Goal: Task Accomplishment & Management: Manage account settings

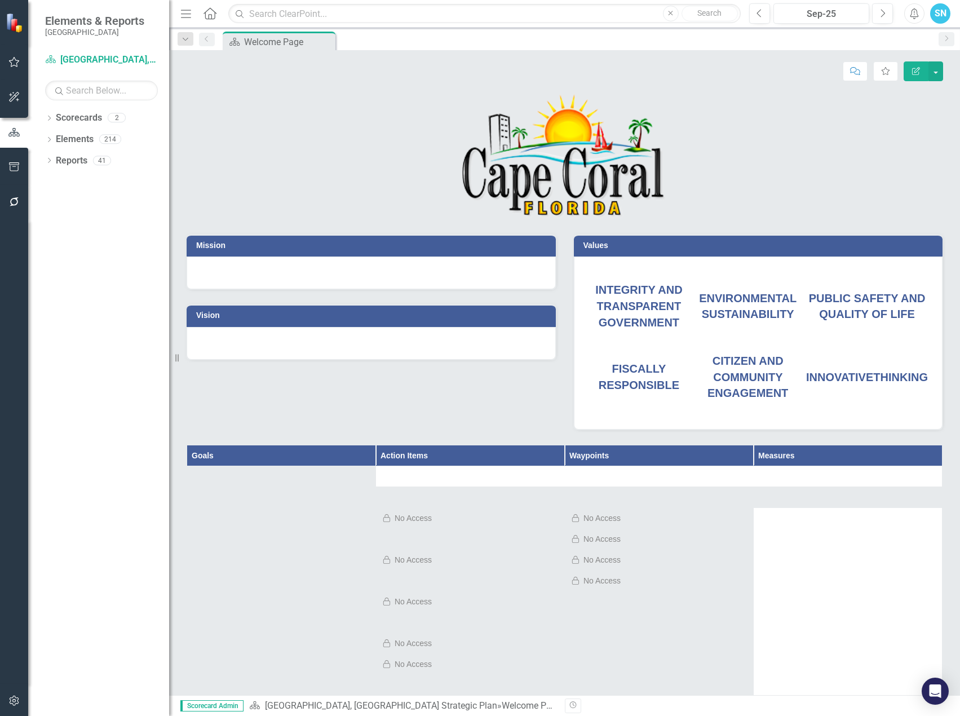
click at [882, 292] on span "PUBLIC SAFETY AND QUALITY OF LIFE" at bounding box center [867, 306] width 117 height 29
click at [868, 300] on span "PUBLIC SAFETY AND QUALITY OF LIFE" at bounding box center [867, 306] width 117 height 29
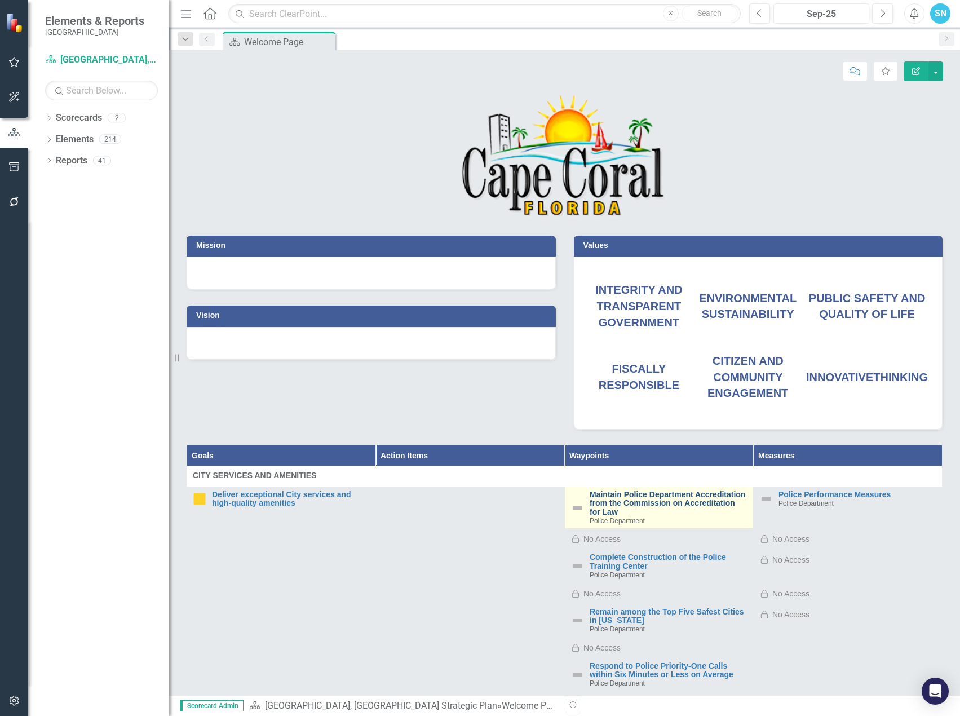
click at [627, 505] on link "Maintain Police Department Accreditation from the Commission on Accreditation f…" at bounding box center [668, 503] width 158 height 26
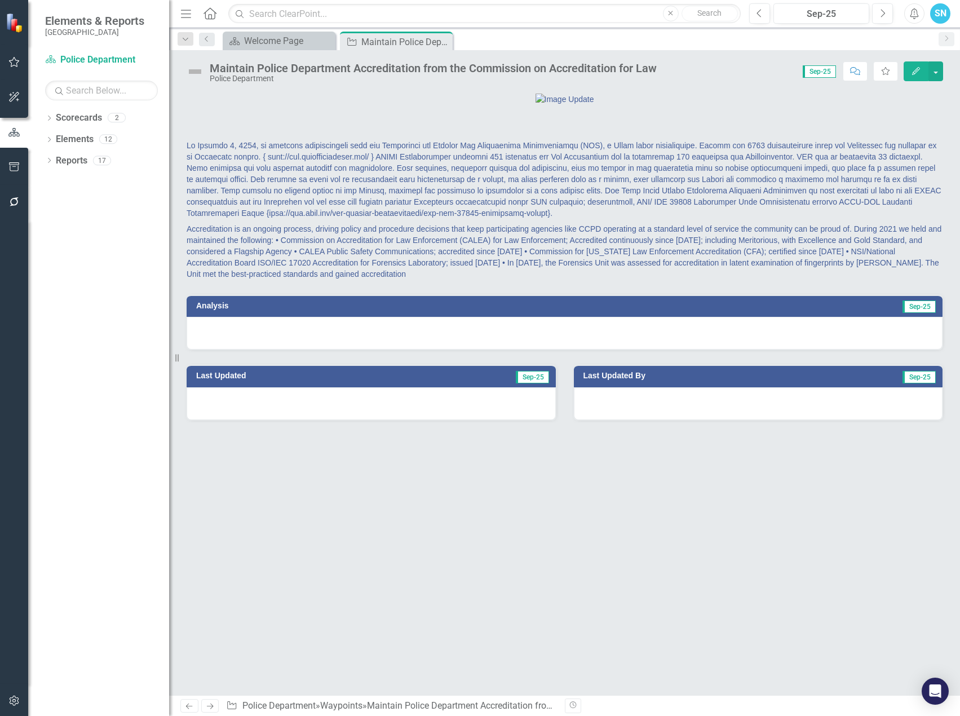
click at [912, 67] on icon "Edit" at bounding box center [916, 71] width 10 height 8
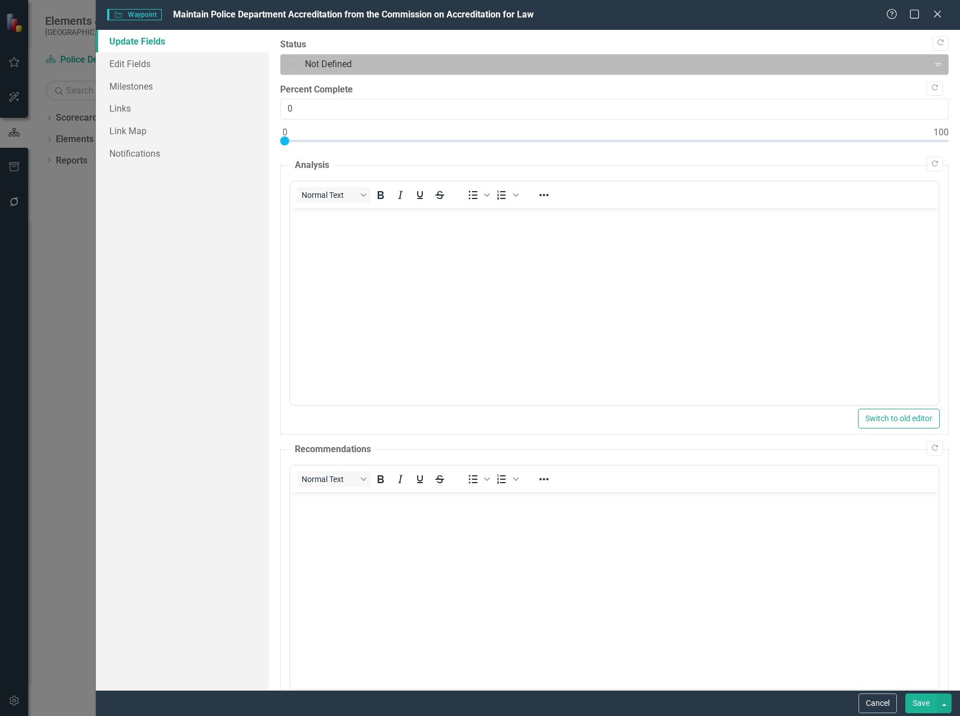
click at [932, 63] on icon "Expand" at bounding box center [937, 64] width 11 height 9
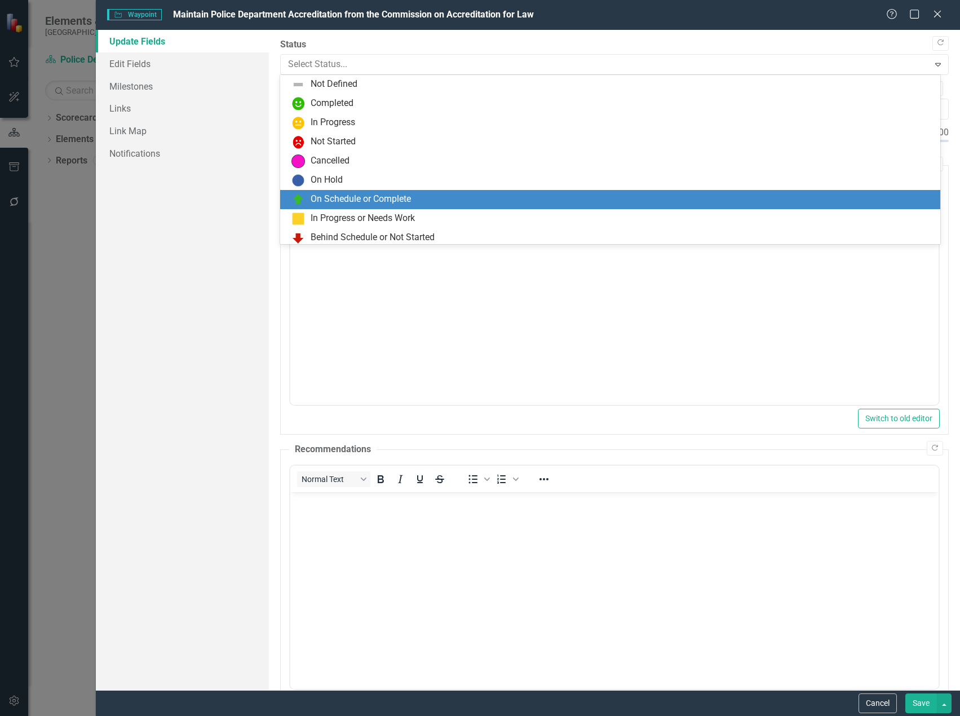
click at [355, 193] on div "On Schedule or Complete" at bounding box center [612, 200] width 642 height 14
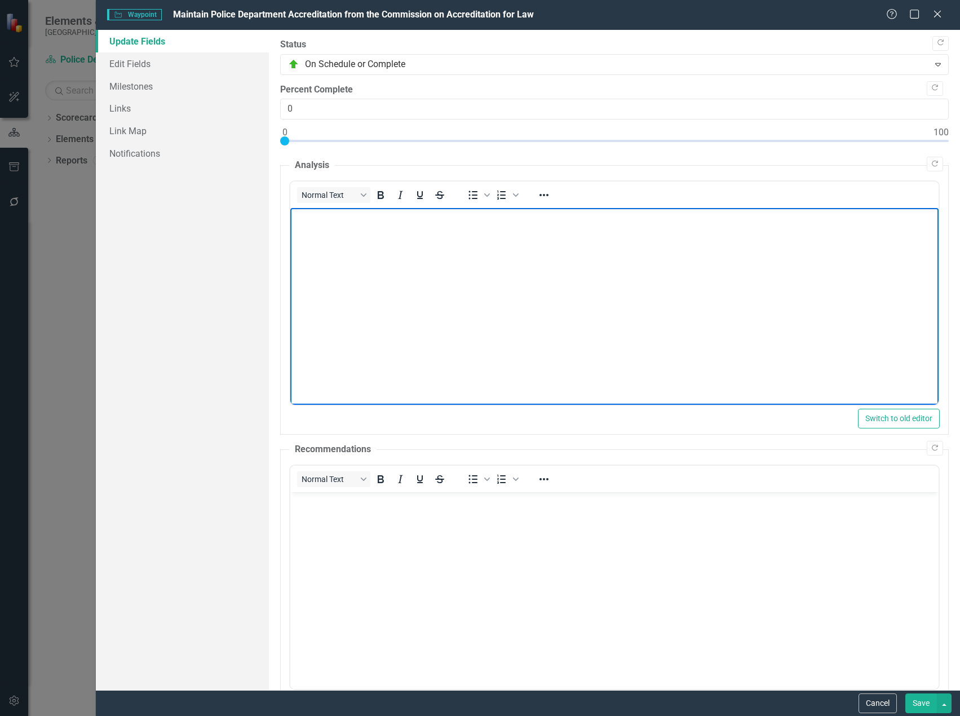
click at [343, 251] on body "Rich Text Area. Press ALT-0 for help." at bounding box center [614, 292] width 648 height 169
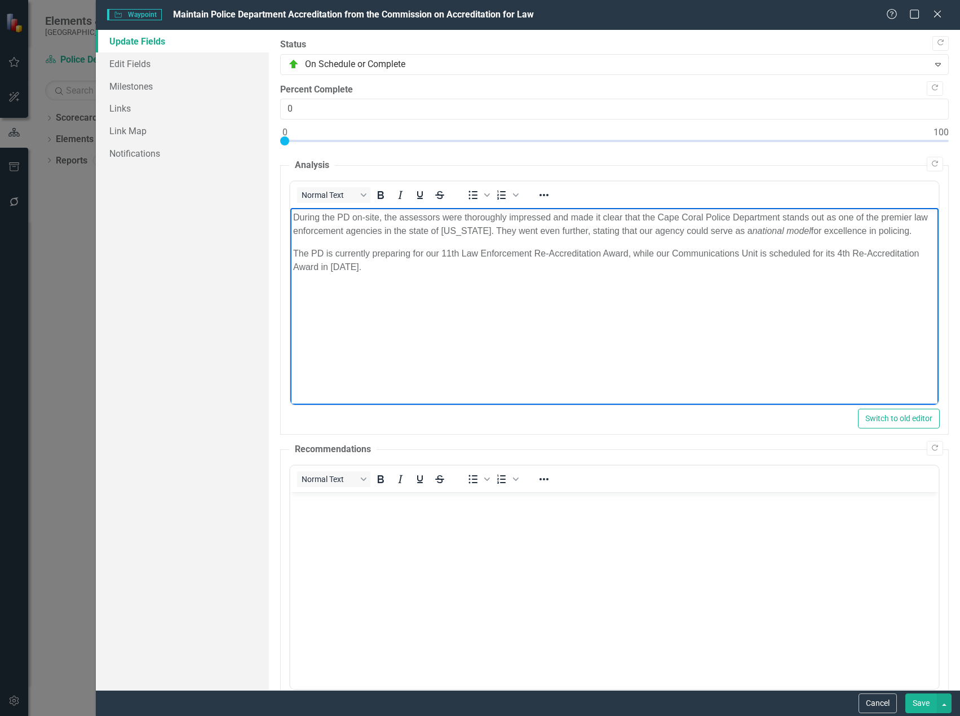
click at [921, 705] on button "Save" at bounding box center [921, 703] width 32 height 20
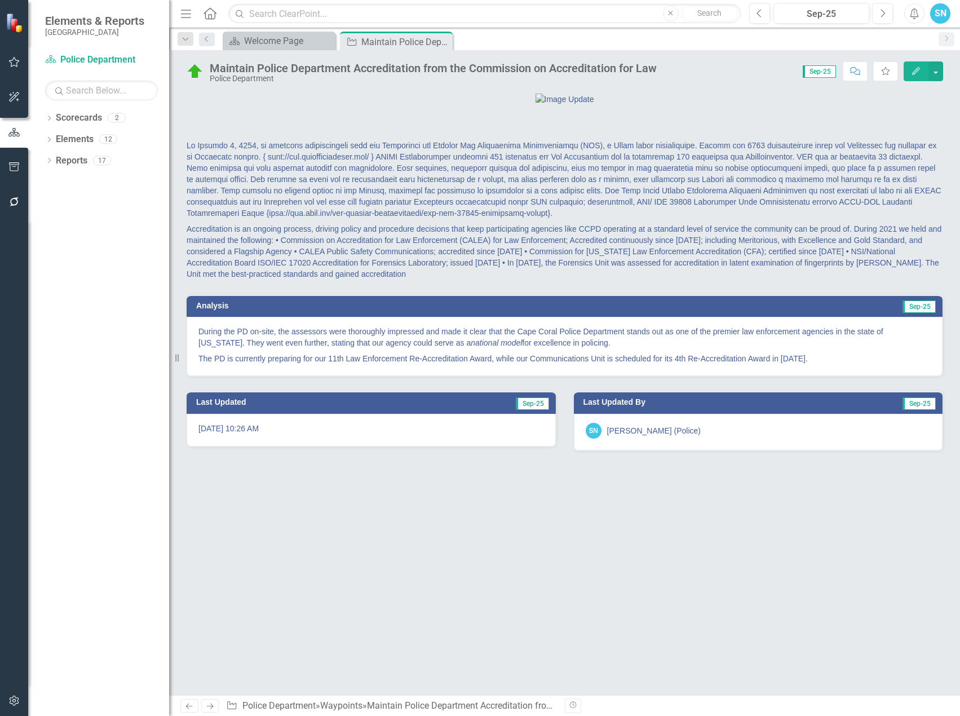
click at [212, 707] on icon at bounding box center [210, 706] width 7 height 6
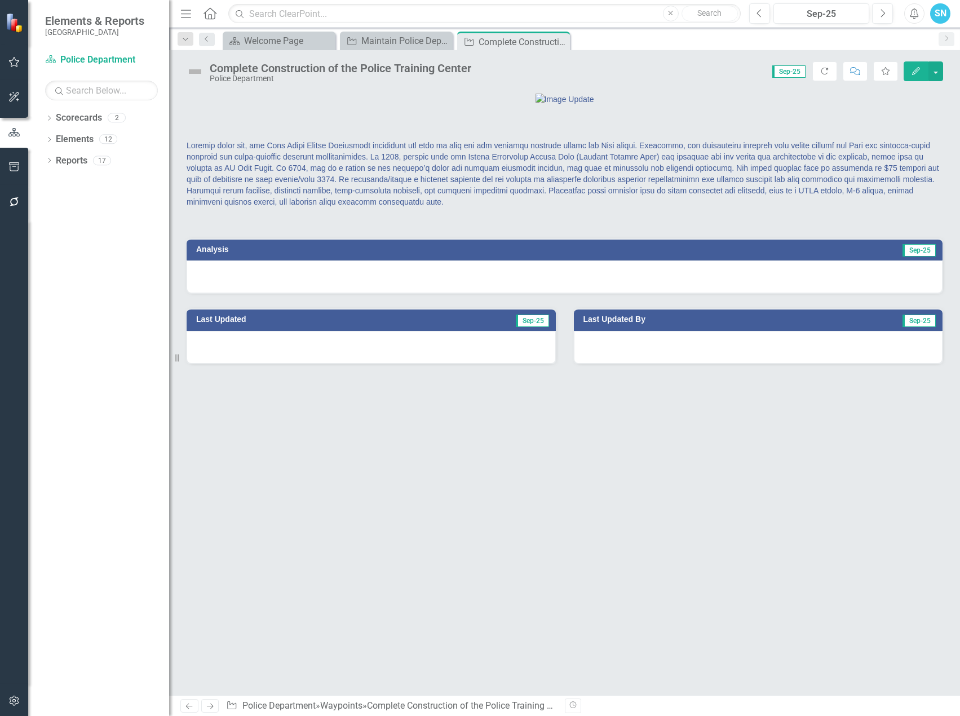
click at [914, 68] on icon "Edit" at bounding box center [916, 71] width 10 height 8
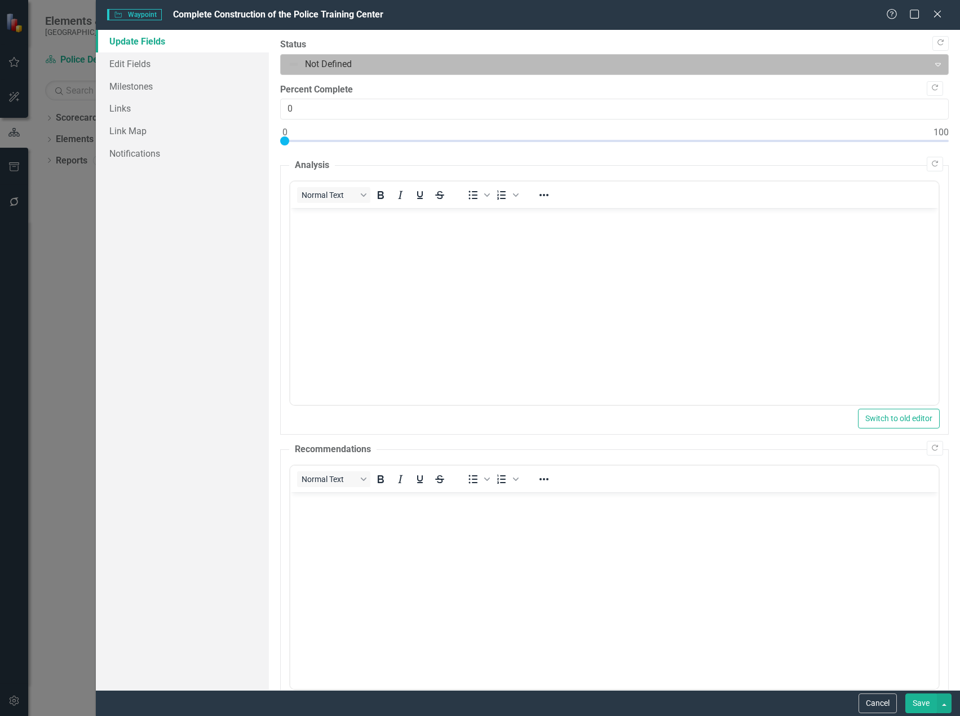
click at [778, 61] on div at bounding box center [605, 64] width 634 height 15
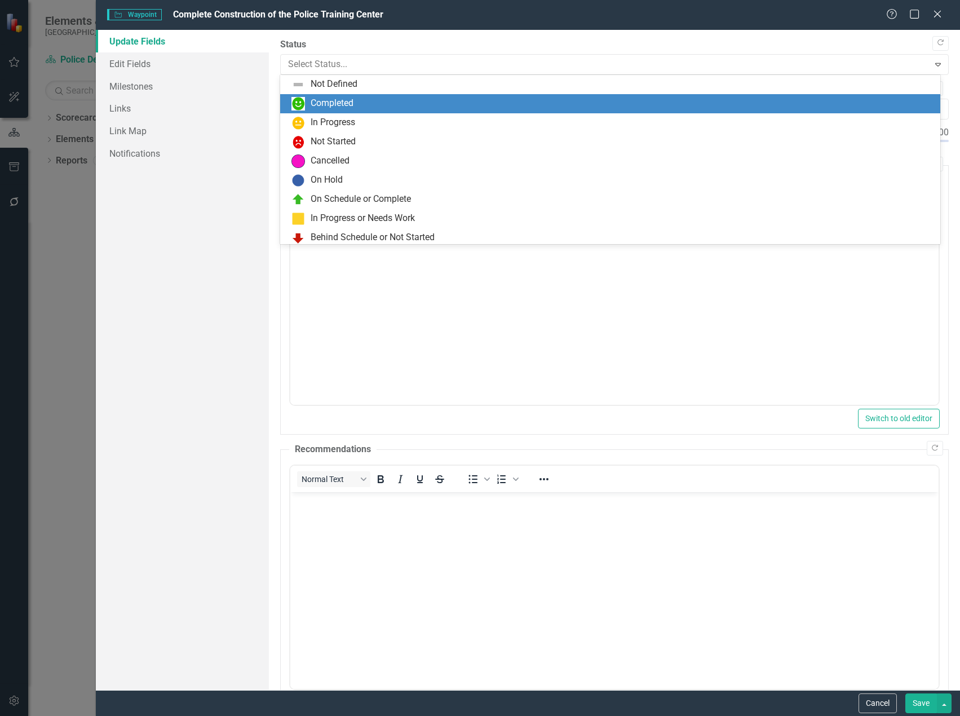
click at [476, 101] on div "Completed" at bounding box center [612, 104] width 642 height 14
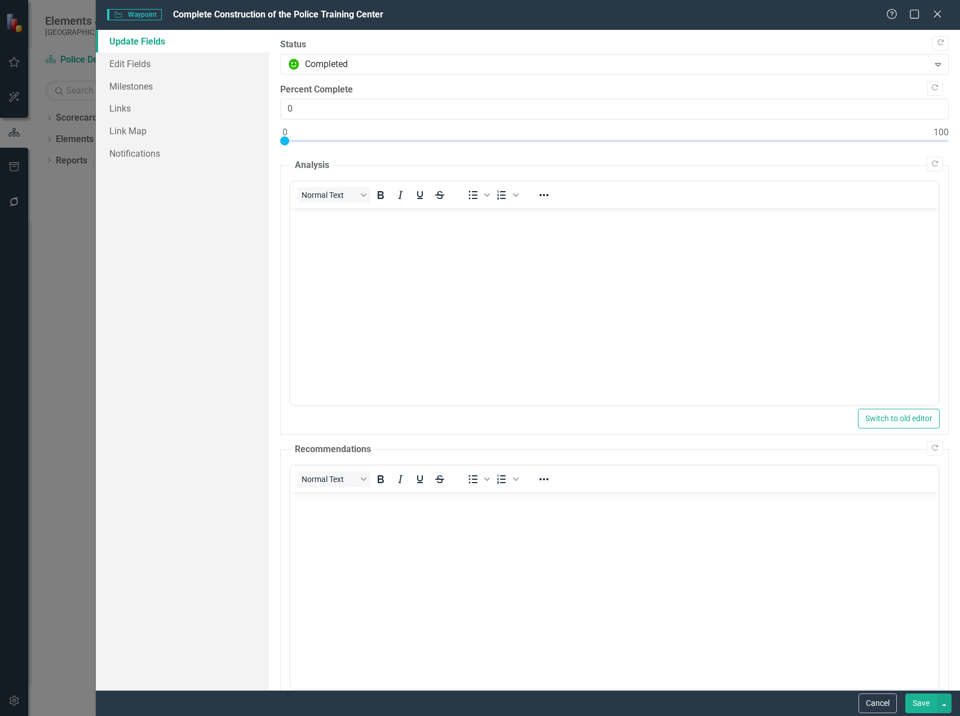
click at [344, 224] on p "Rich Text Area. Press ALT-0 for help." at bounding box center [613, 218] width 642 height 14
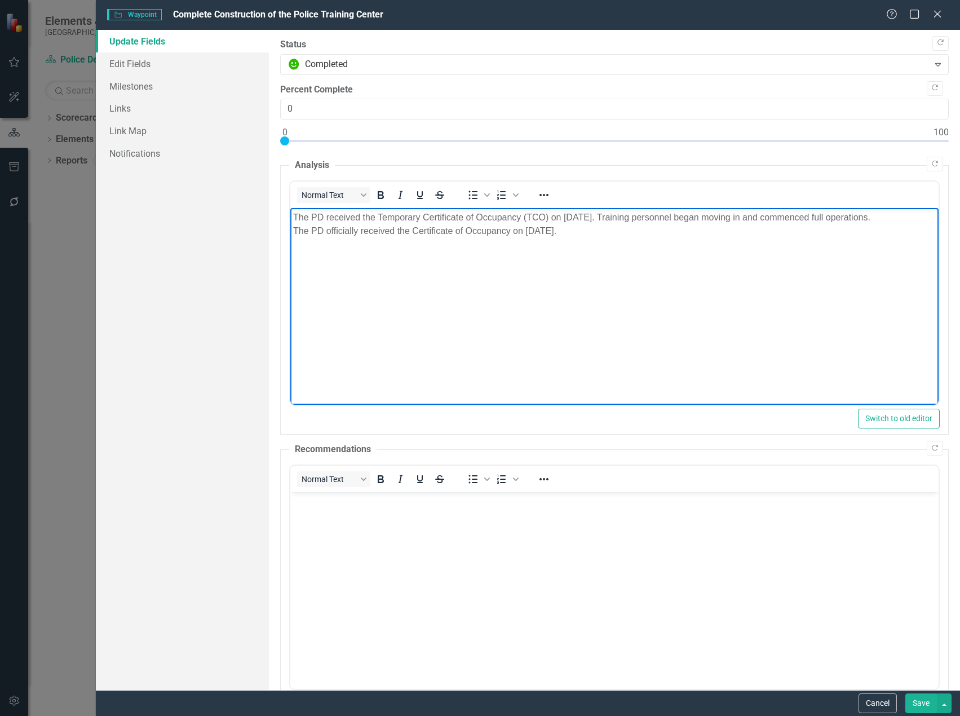
click at [919, 704] on button "Save" at bounding box center [921, 703] width 32 height 20
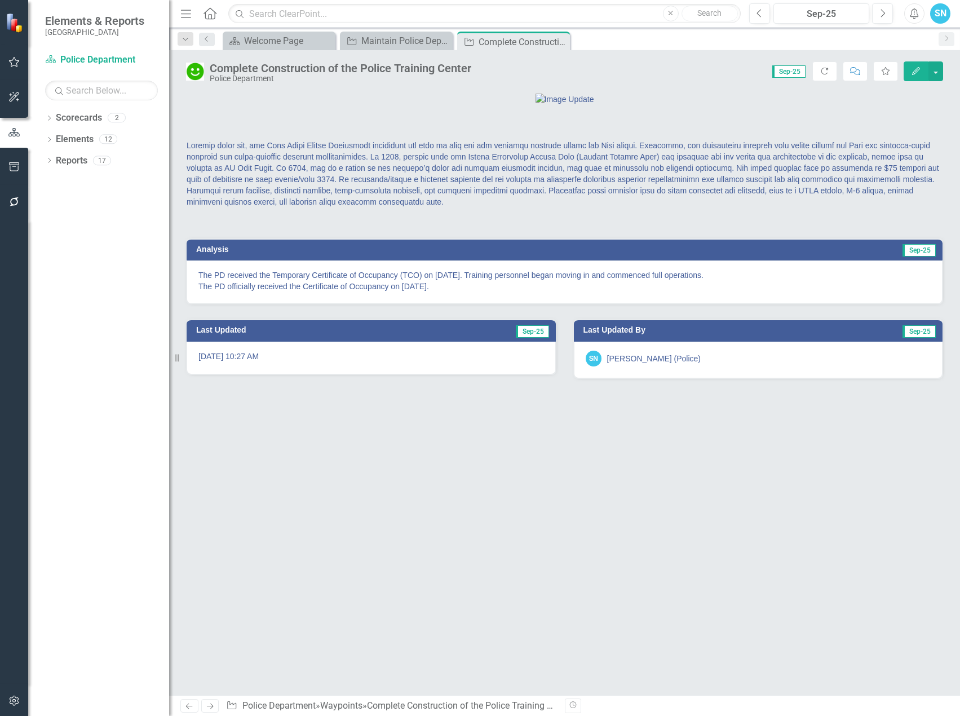
click at [788, 67] on span "Sep-25" at bounding box center [788, 71] width 33 height 12
click at [250, 36] on div "Welcome Page" at bounding box center [281, 41] width 74 height 14
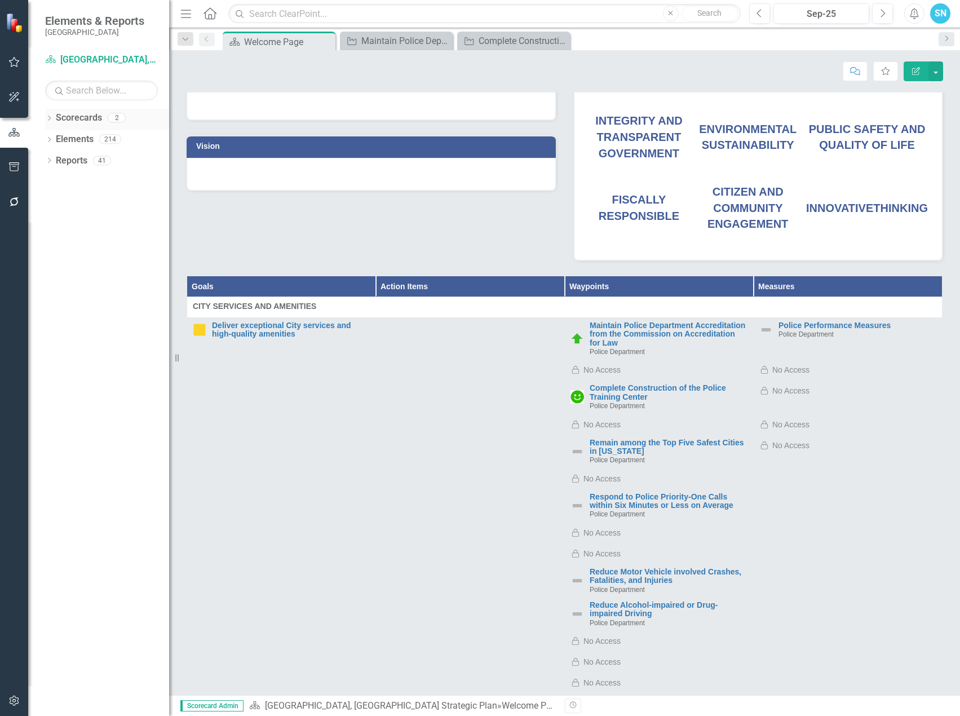
click at [63, 118] on link "Scorecards" at bounding box center [79, 118] width 46 height 13
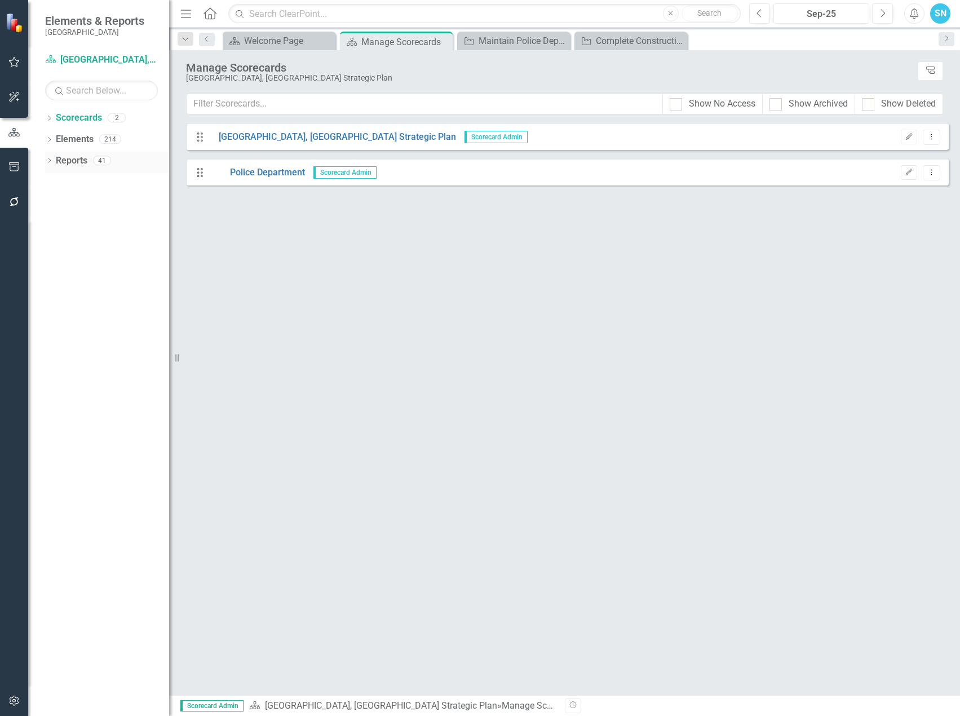
click at [70, 159] on link "Reports" at bounding box center [72, 160] width 32 height 13
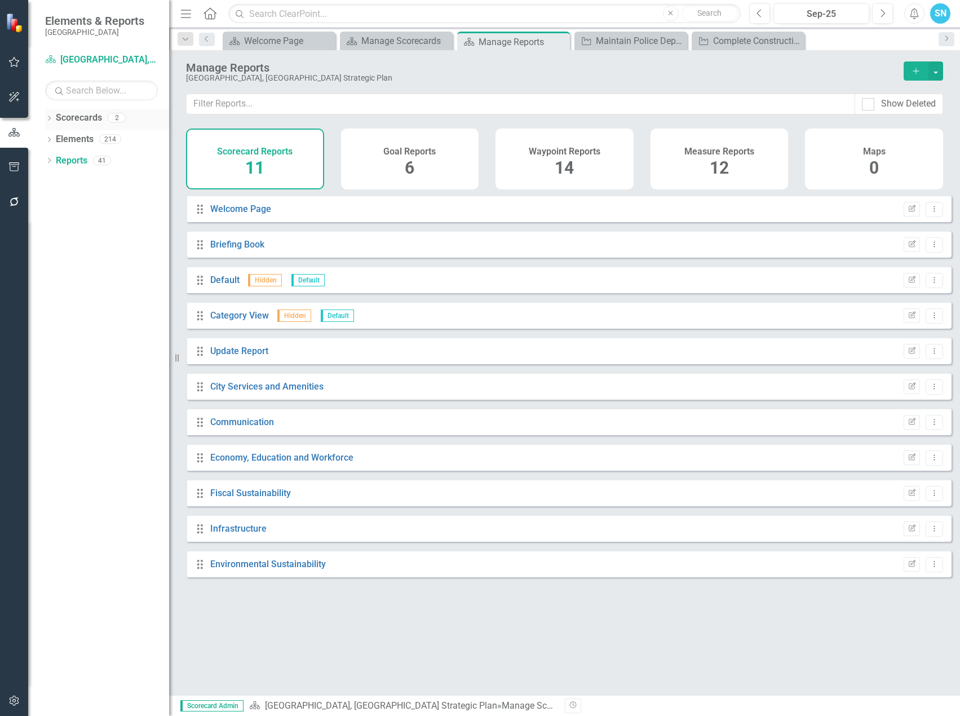
click at [73, 122] on link "Scorecards" at bounding box center [79, 118] width 46 height 13
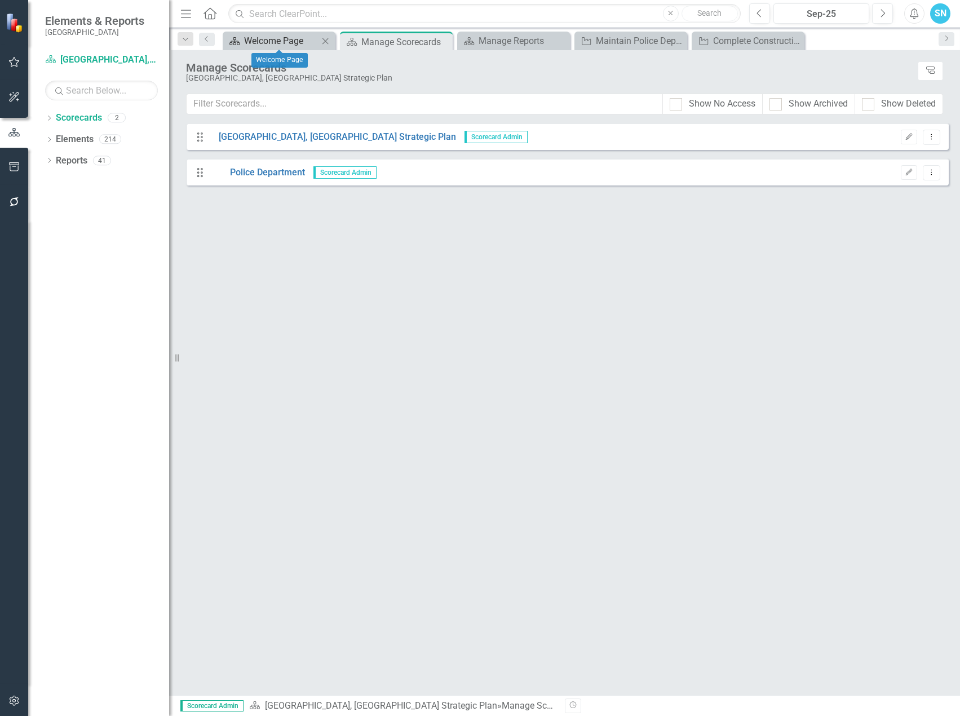
click at [267, 37] on div "Welcome Page" at bounding box center [281, 41] width 74 height 14
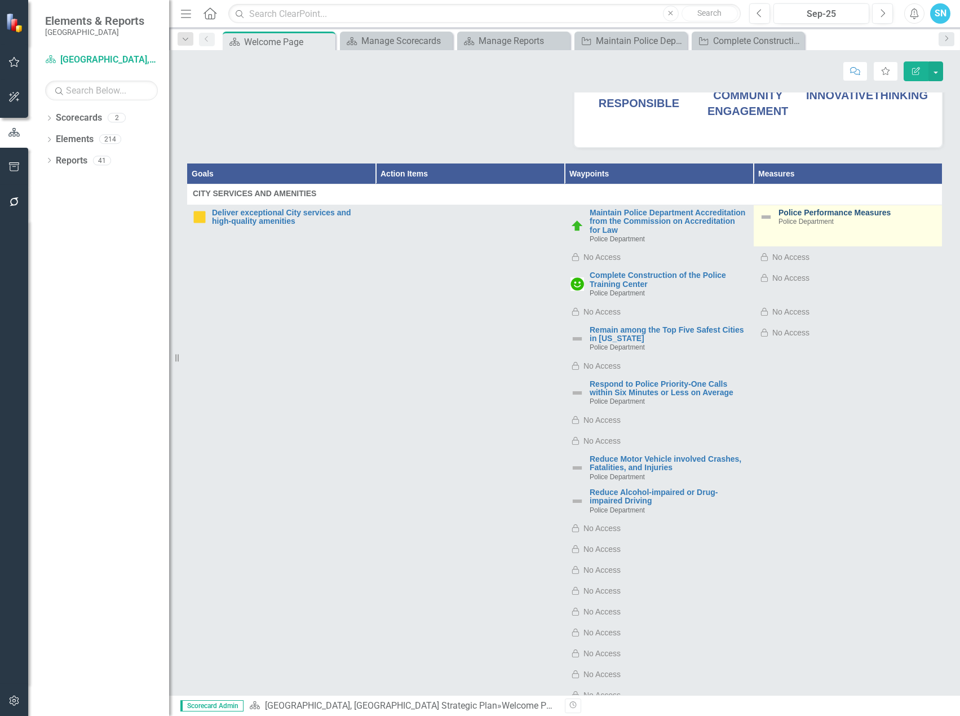
scroll to position [113, 0]
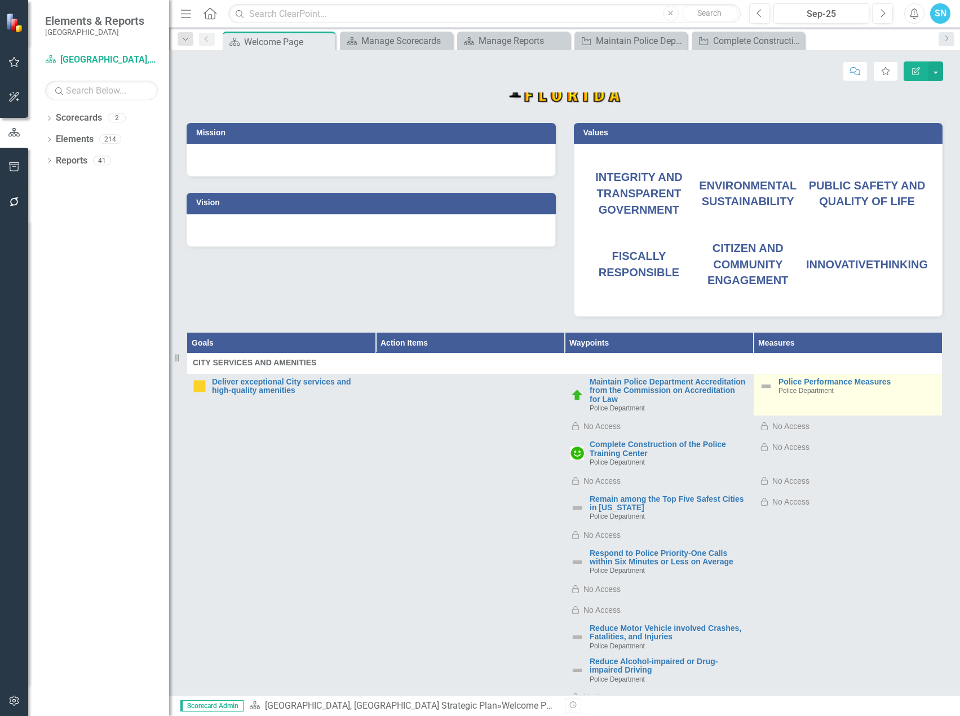
click at [764, 381] on div "Police Performance Measures Police Department" at bounding box center [847, 386] width 177 height 17
click at [780, 384] on link "Police Performance Measures" at bounding box center [857, 382] width 158 height 8
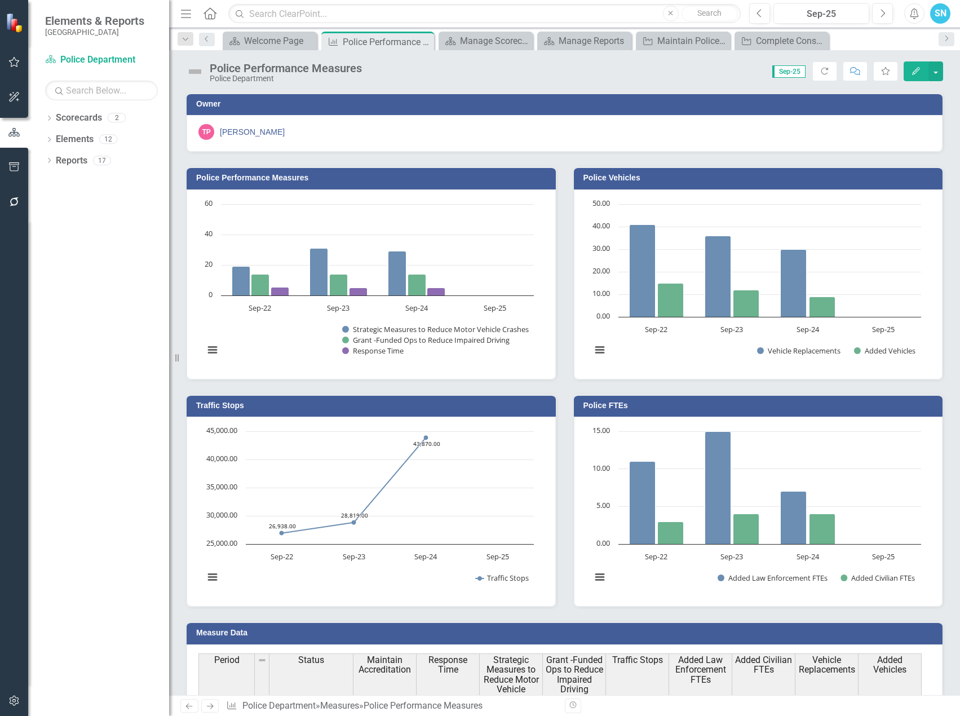
click at [788, 75] on span "Sep-25" at bounding box center [788, 71] width 33 height 12
click at [950, 39] on icon "Next" at bounding box center [946, 38] width 9 height 7
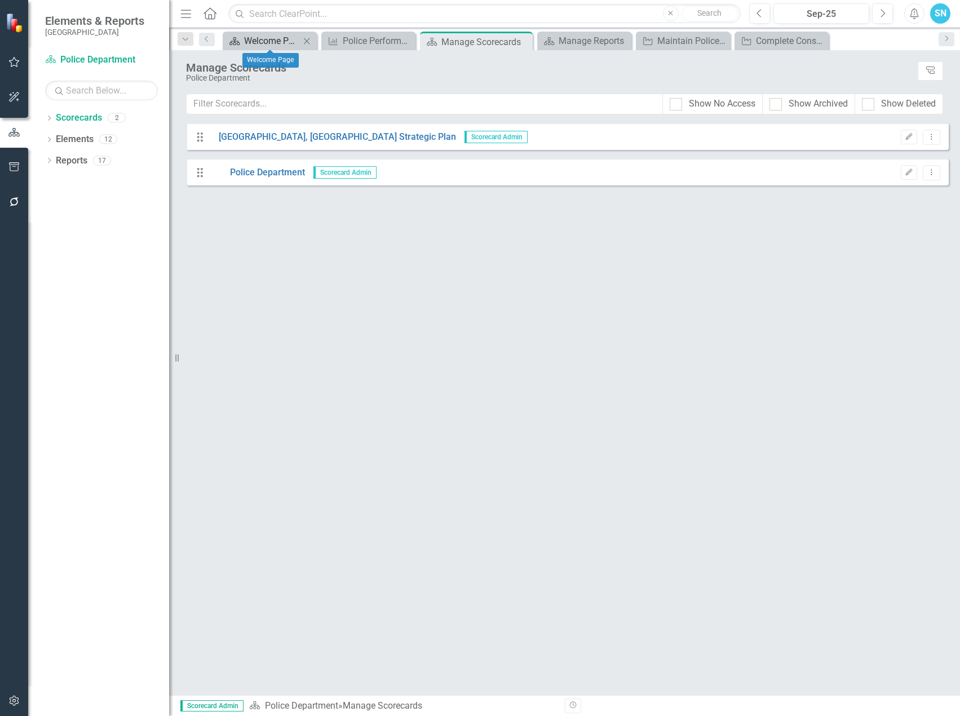
click at [255, 42] on div "Welcome Page" at bounding box center [272, 41] width 56 height 14
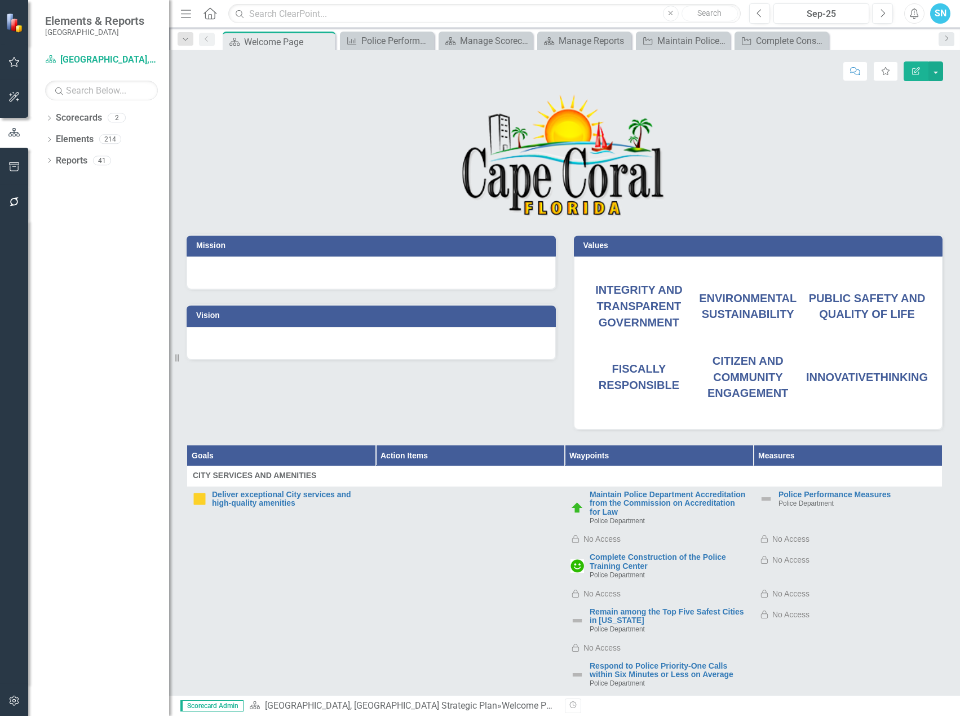
click at [854, 303] on span "PUBLIC SAFETY AND QUALITY OF LIFE" at bounding box center [867, 306] width 117 height 29
click at [650, 493] on link "Maintain Police Department Accreditation from the Commission on Accreditation f…" at bounding box center [668, 503] width 158 height 26
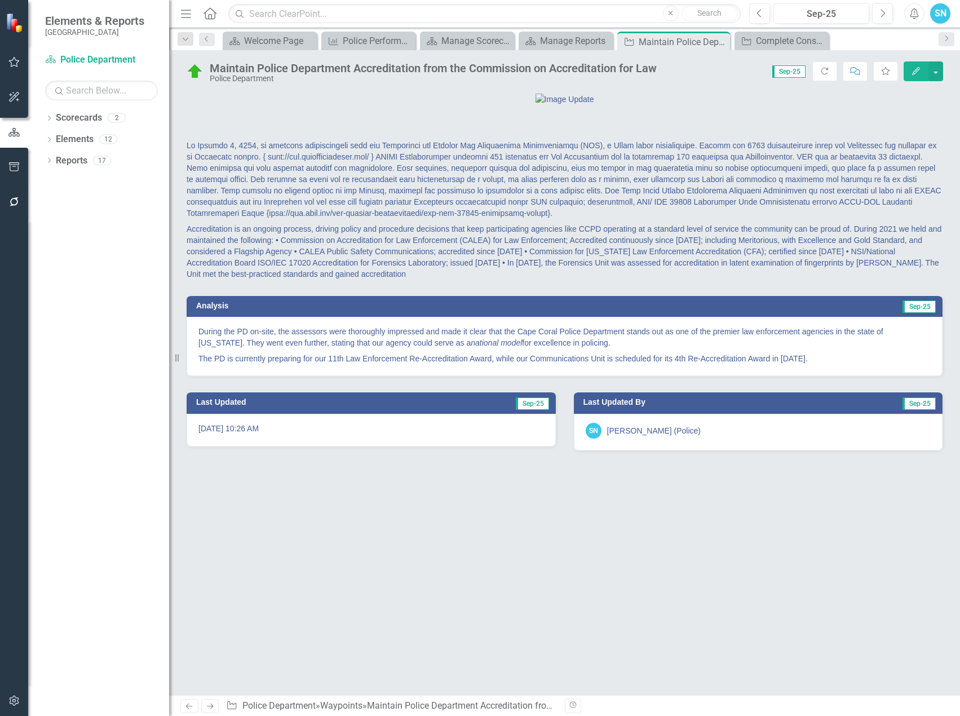
click at [779, 72] on span "Sep-25" at bounding box center [788, 71] width 33 height 12
click at [939, 66] on button "button" at bounding box center [935, 71] width 15 height 20
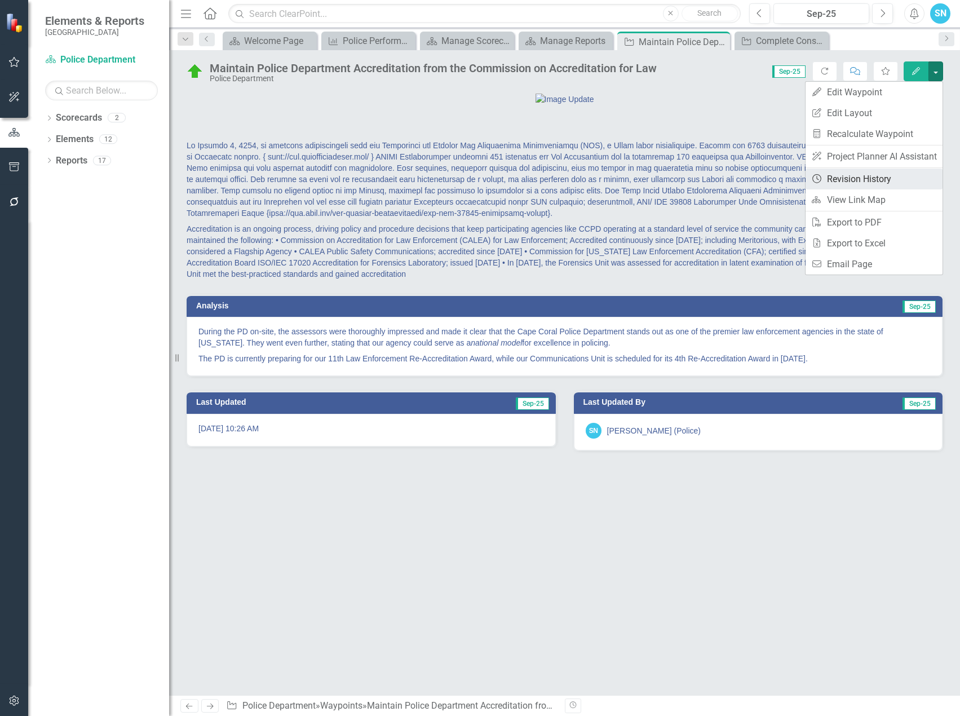
click at [884, 175] on link "Revision History Revision History" at bounding box center [873, 178] width 137 height 21
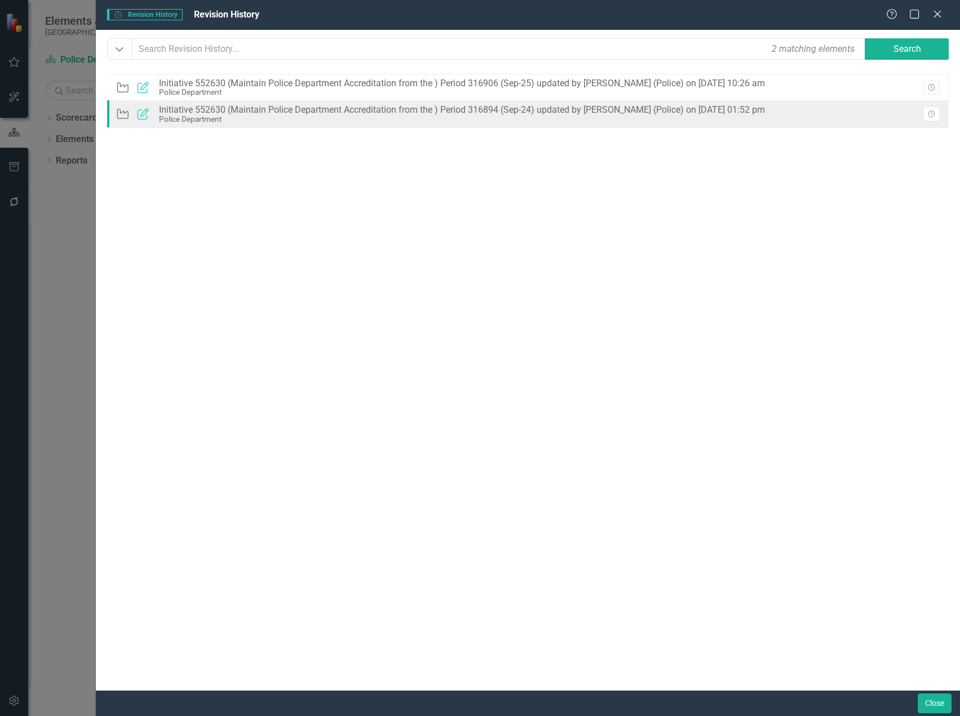
click at [536, 112] on div "Initiative 552630 (Maintain Police Department Accreditation from the ) Period 3…" at bounding box center [462, 110] width 606 height 10
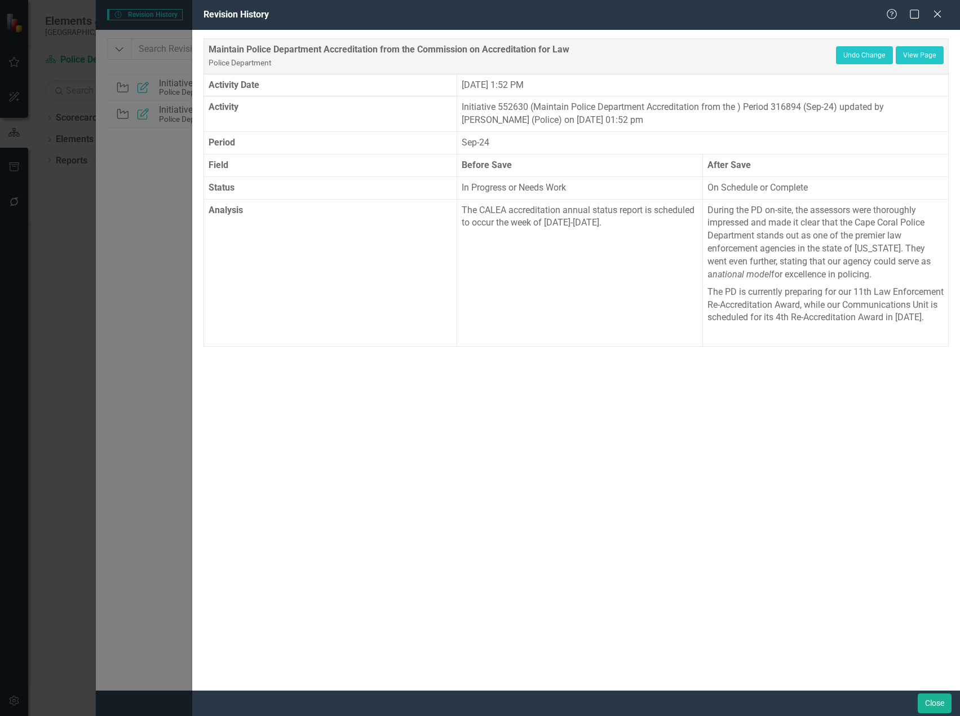
drag, startPoint x: 869, startPoint y: 329, endPoint x: 716, endPoint y: 221, distance: 187.8
click at [716, 221] on span "During the PD on-site, the assessors were thoroughly impressed and made it clea…" at bounding box center [825, 272] width 236 height 137
click at [941, 14] on icon "Close" at bounding box center [937, 13] width 14 height 11
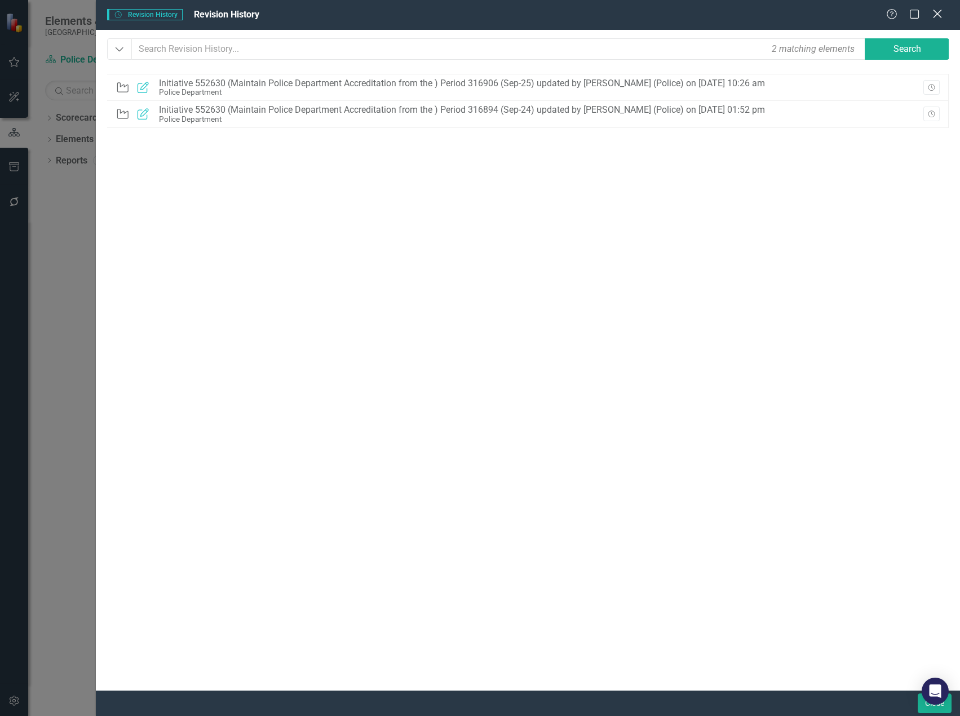
click at [935, 13] on icon "Close" at bounding box center [937, 13] width 14 height 11
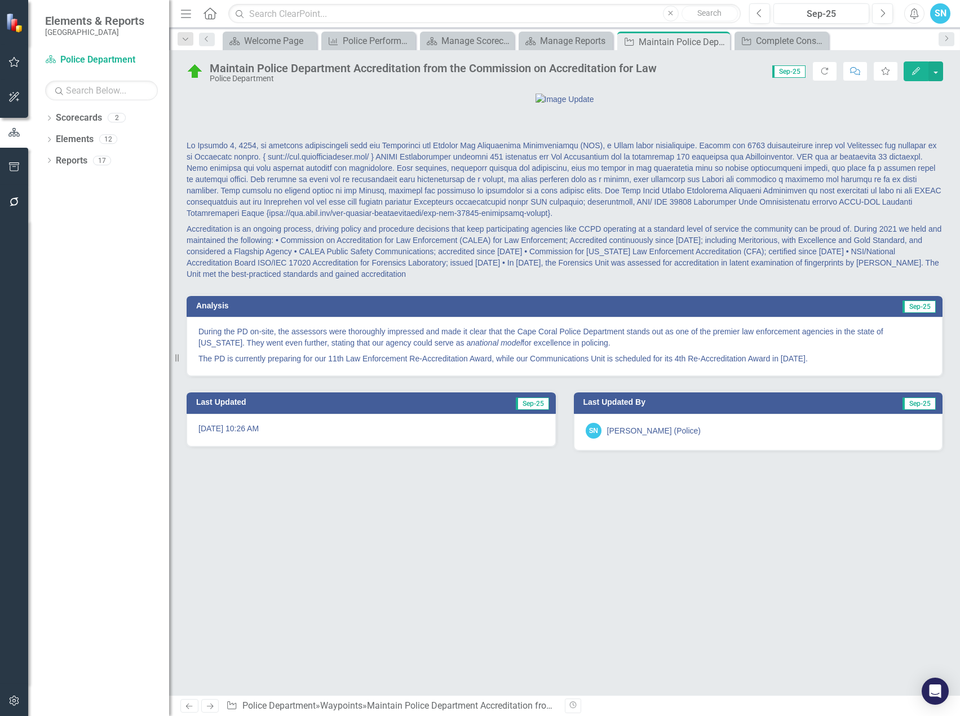
click at [213, 706] on icon at bounding box center [210, 706] width 7 height 6
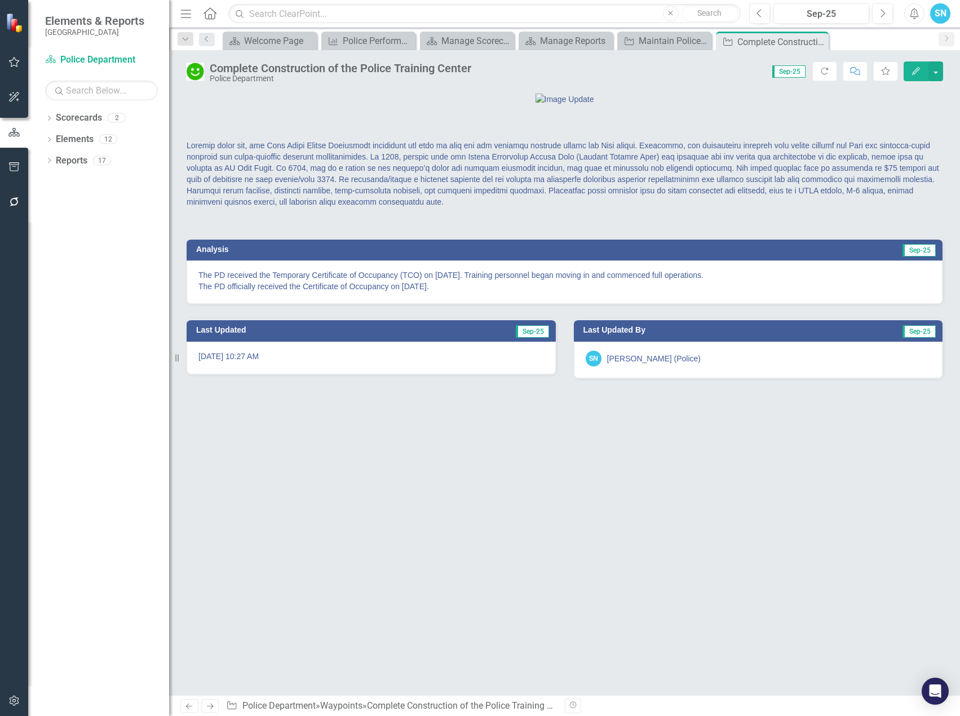
click at [208, 704] on icon "Next" at bounding box center [210, 705] width 10 height 7
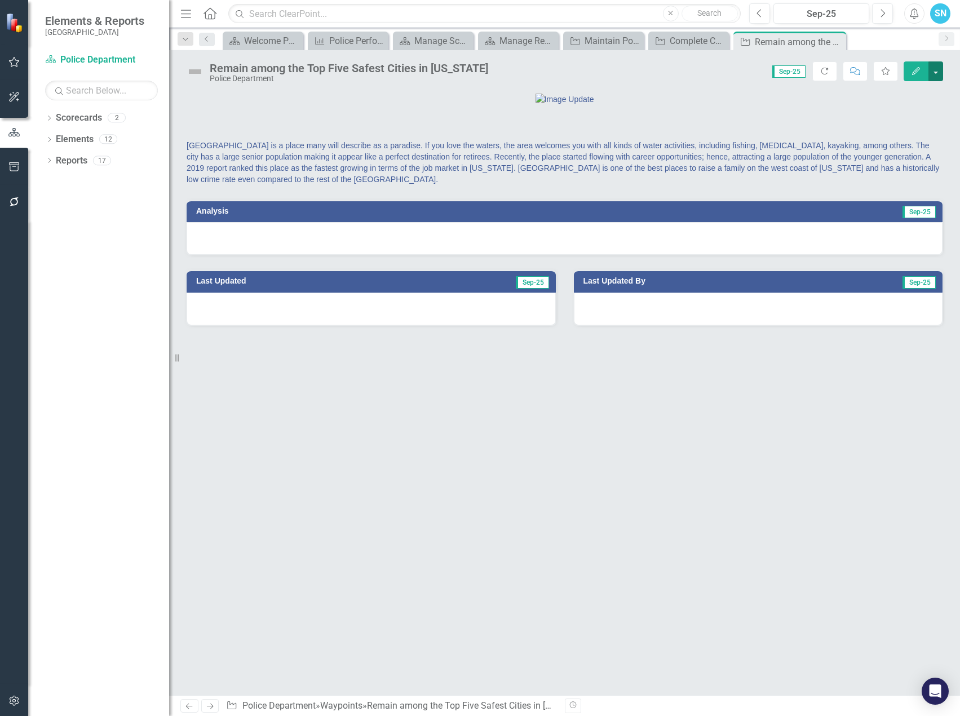
click at [934, 67] on button "button" at bounding box center [935, 71] width 15 height 20
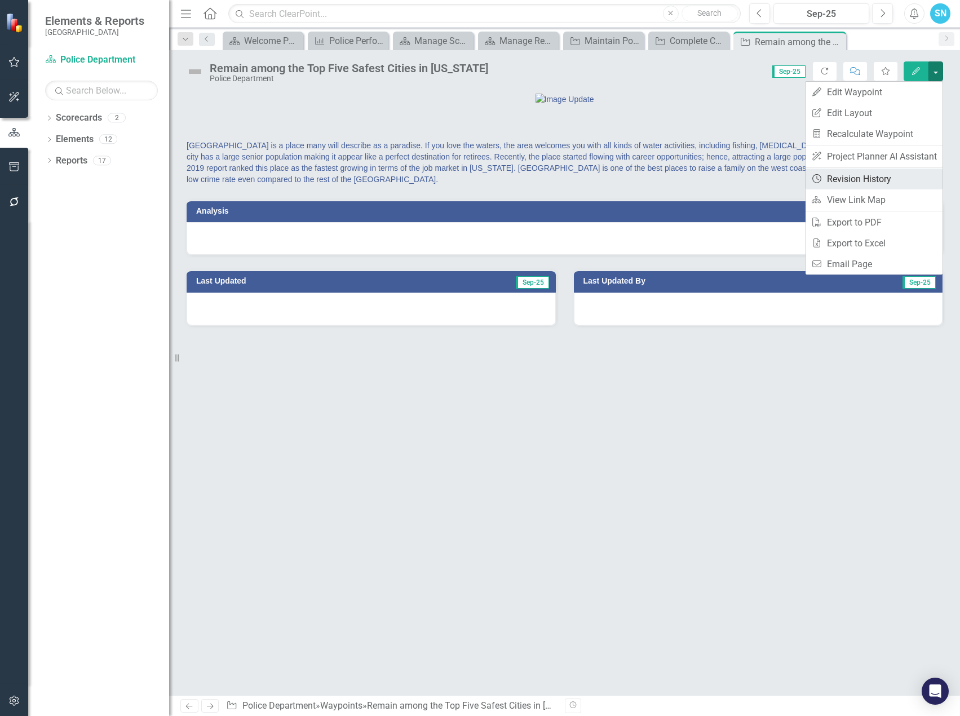
click at [885, 174] on link "Revision History Revision History" at bounding box center [873, 178] width 137 height 21
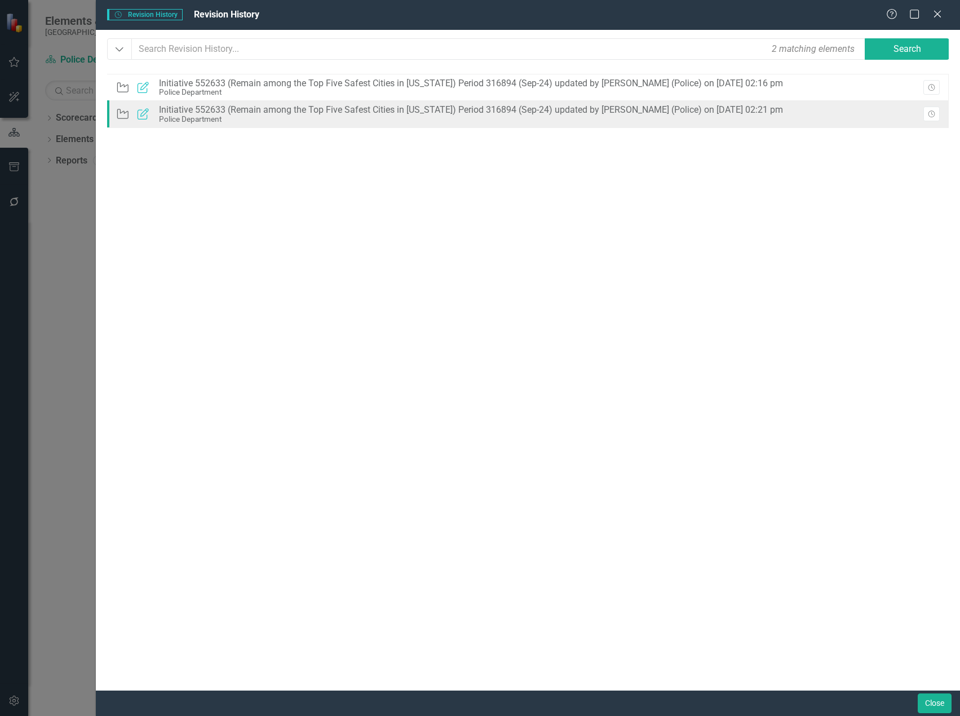
click at [533, 107] on div "Initiative 552633 (Remain among the Top Five Safest Cities in [US_STATE]) Perio…" at bounding box center [471, 110] width 624 height 10
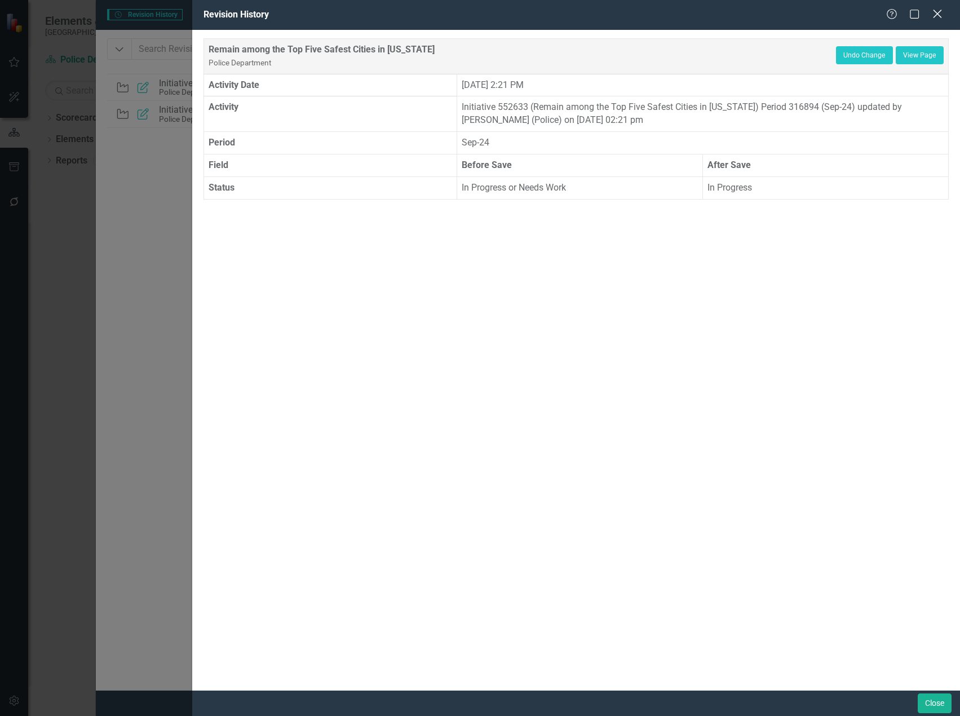
click at [935, 14] on icon "Close" at bounding box center [937, 13] width 14 height 11
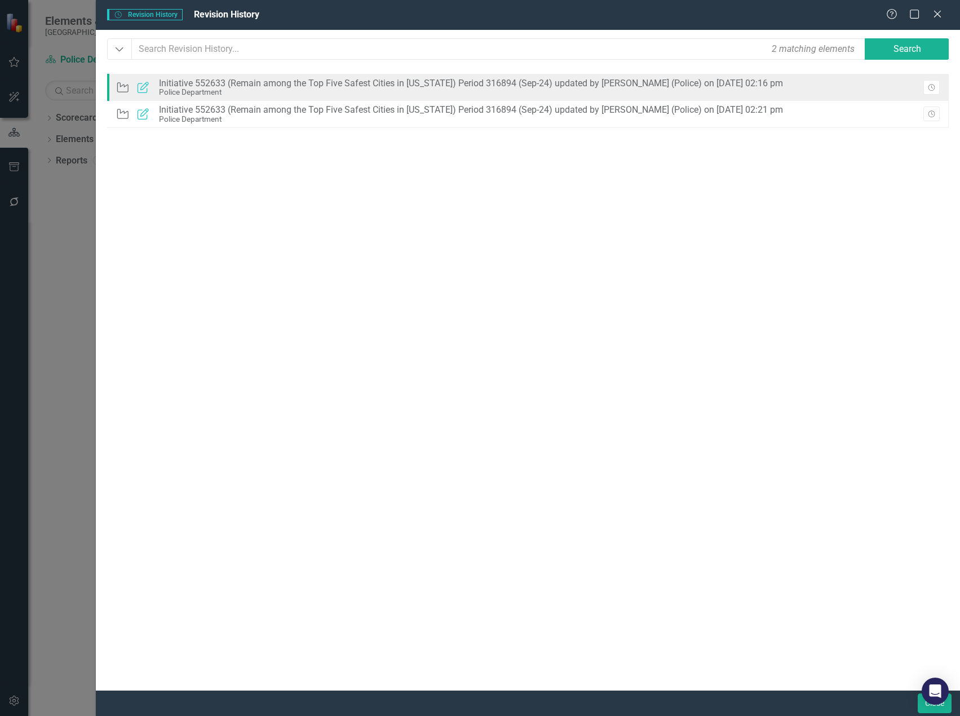
click at [752, 86] on div "Initiative 552633 (Remain among the Top Five Safest Cities in [US_STATE]) Perio…" at bounding box center [471, 83] width 624 height 10
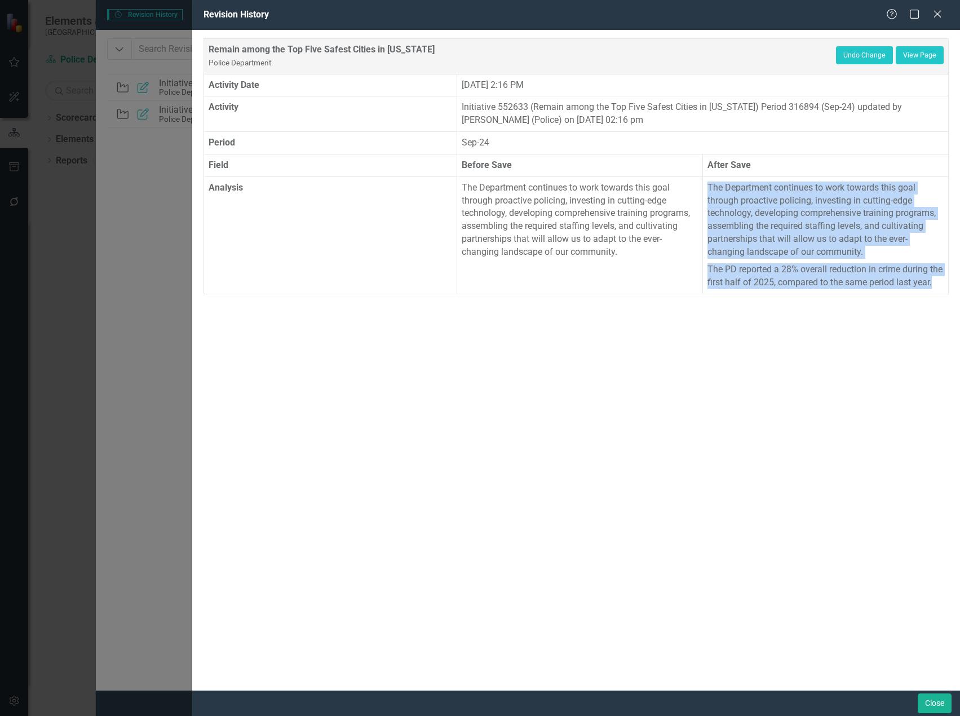
drag, startPoint x: 708, startPoint y: 187, endPoint x: 797, endPoint y: 291, distance: 136.7
click at [797, 289] on span "The Department continues to work towards this goal through proactive policing, …" at bounding box center [825, 235] width 236 height 108
copy span "The Department continues to work towards this goal through proactive policing, …"
click at [938, 11] on icon "Close" at bounding box center [937, 13] width 14 height 11
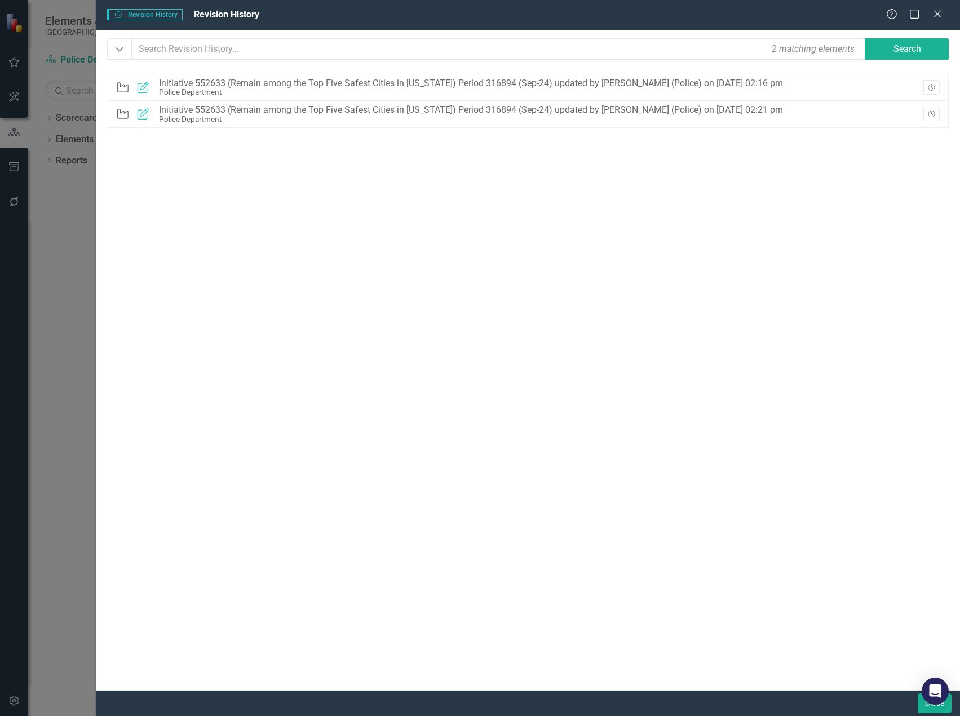
click at [938, 11] on icon "Close" at bounding box center [936, 14] width 11 height 9
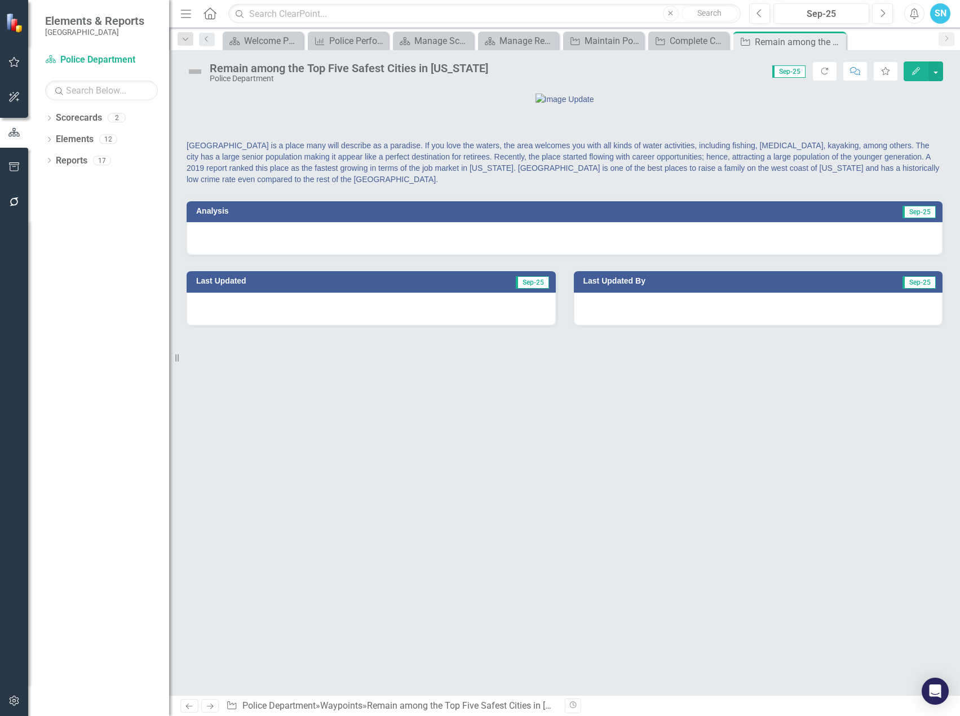
click at [913, 70] on icon "Edit" at bounding box center [916, 71] width 10 height 8
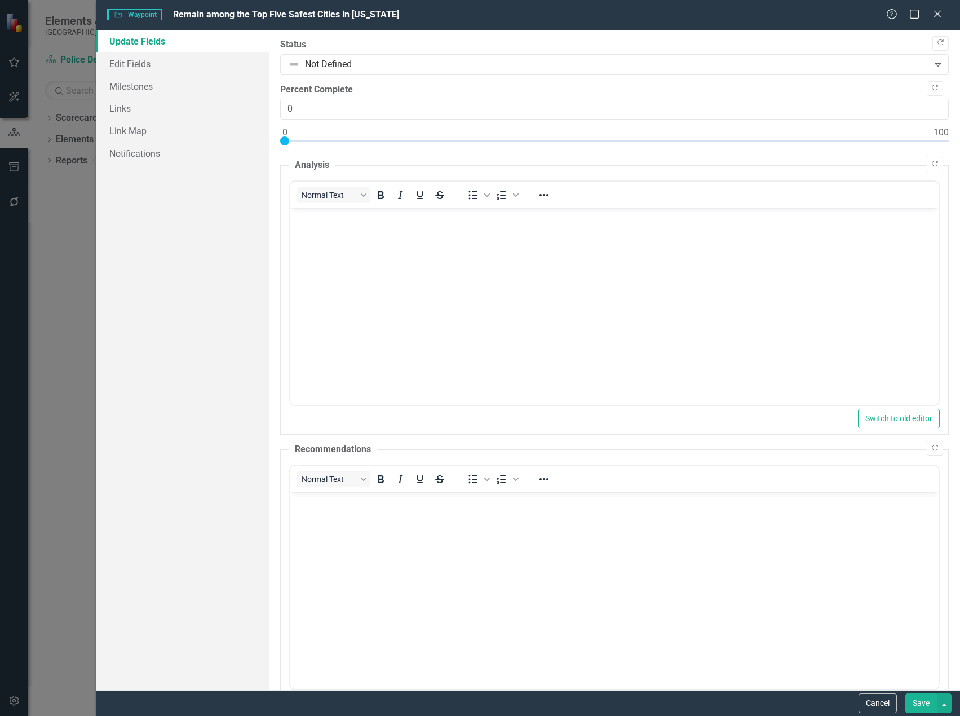
click at [345, 251] on body "Rich Text Area. Press ALT-0 for help." at bounding box center [614, 292] width 648 height 169
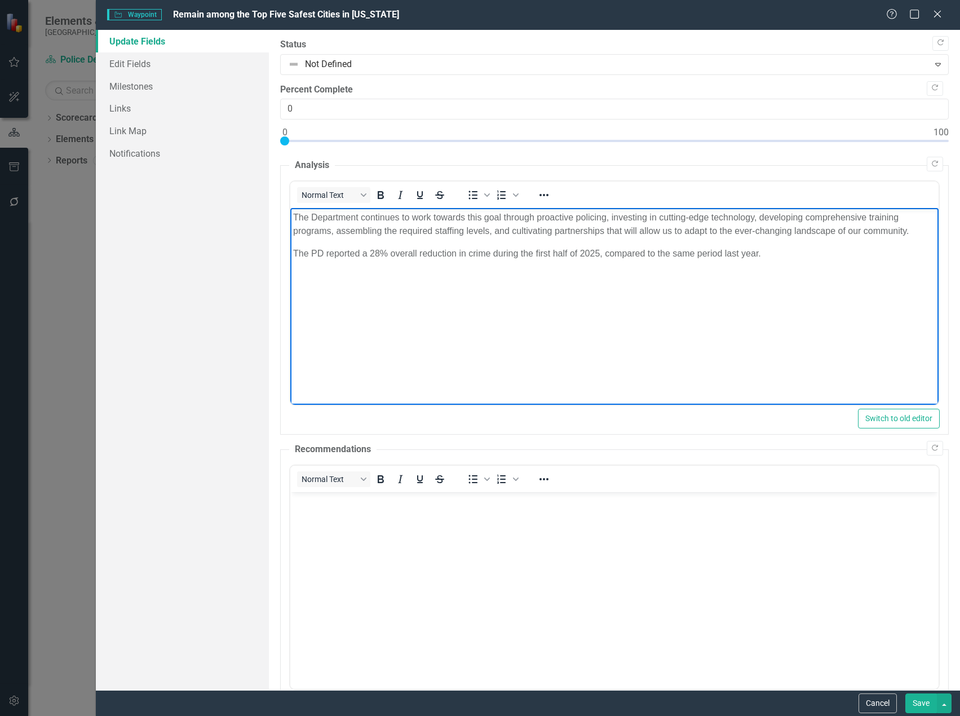
click at [917, 702] on button "Save" at bounding box center [921, 703] width 32 height 20
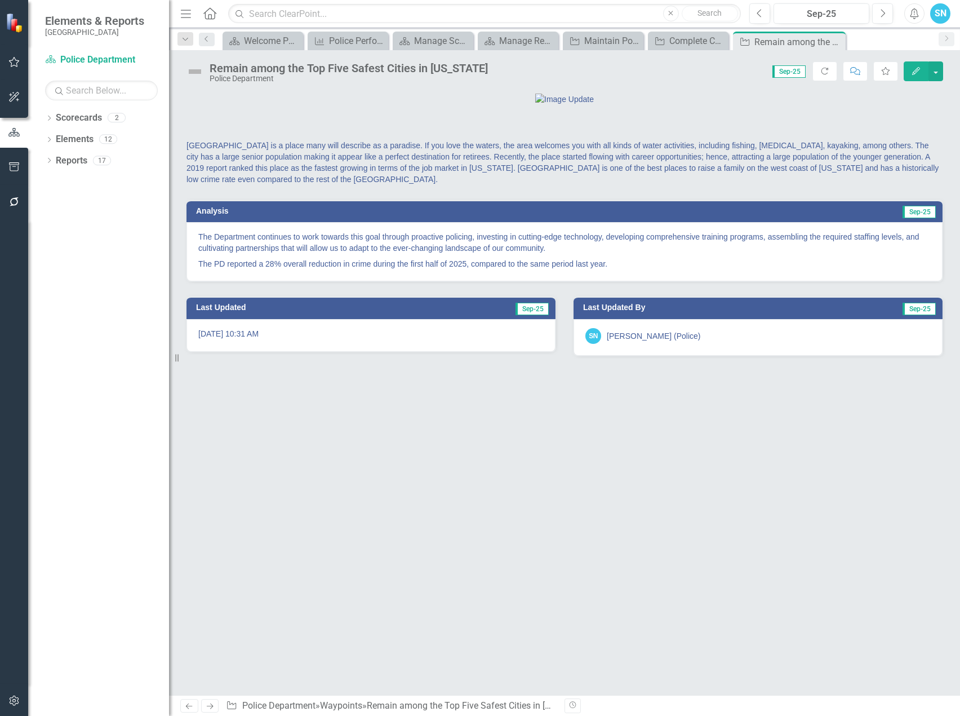
click at [207, 705] on icon "Next" at bounding box center [210, 705] width 10 height 7
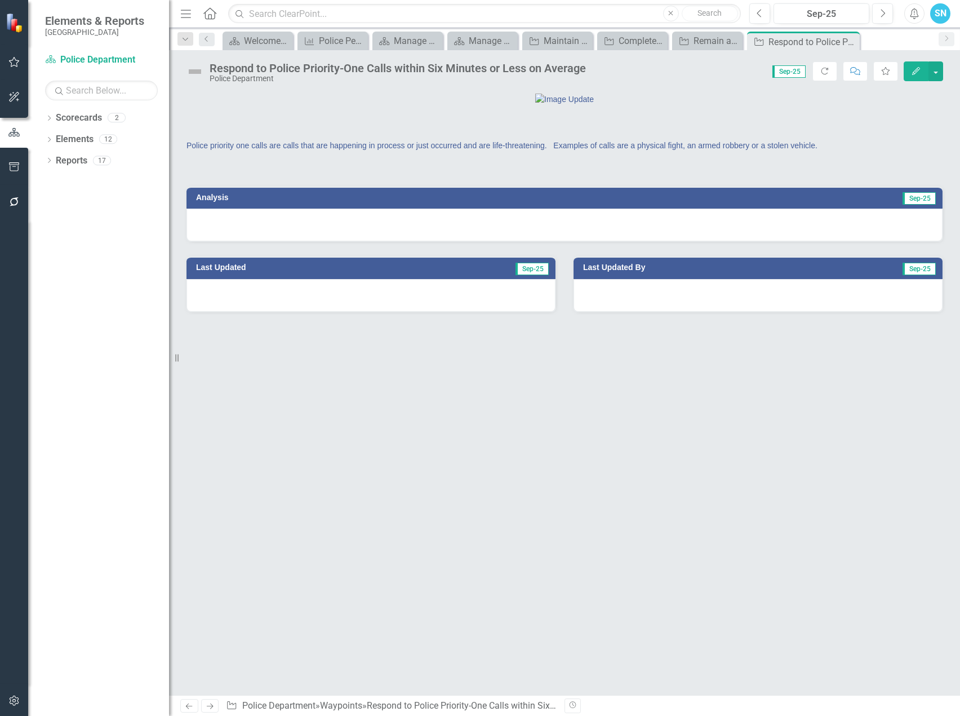
click at [943, 69] on div "Respond to Police Priority-One Calls within Six Minutes or Less on Average Poli…" at bounding box center [564, 67] width 791 height 34
click at [936, 70] on button "button" at bounding box center [936, 71] width 15 height 20
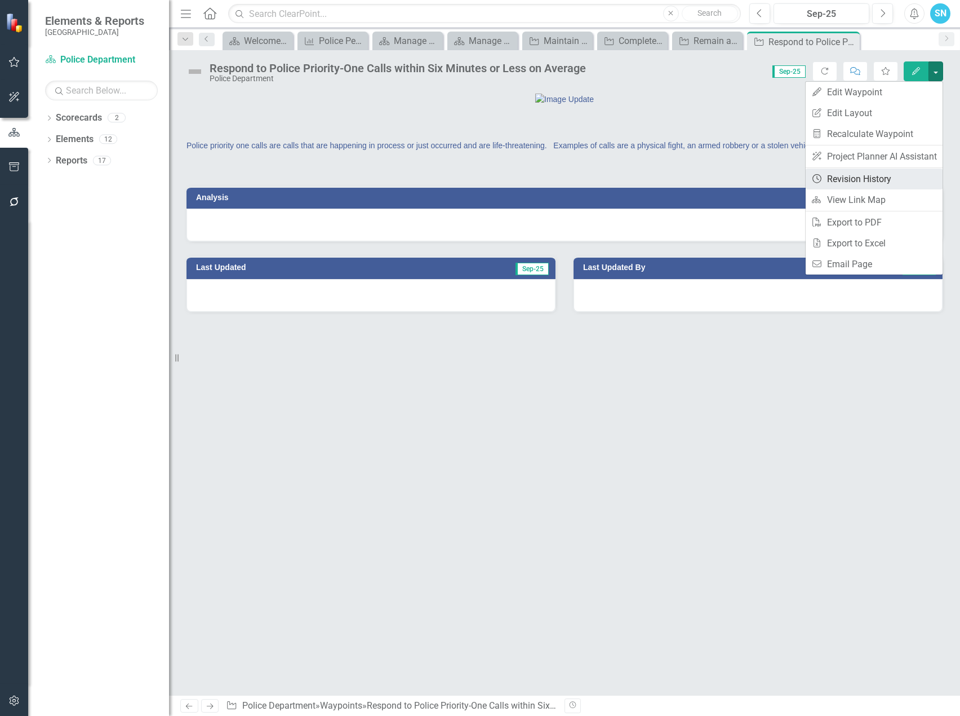
click at [874, 180] on link "Revision History Revision History" at bounding box center [874, 178] width 137 height 21
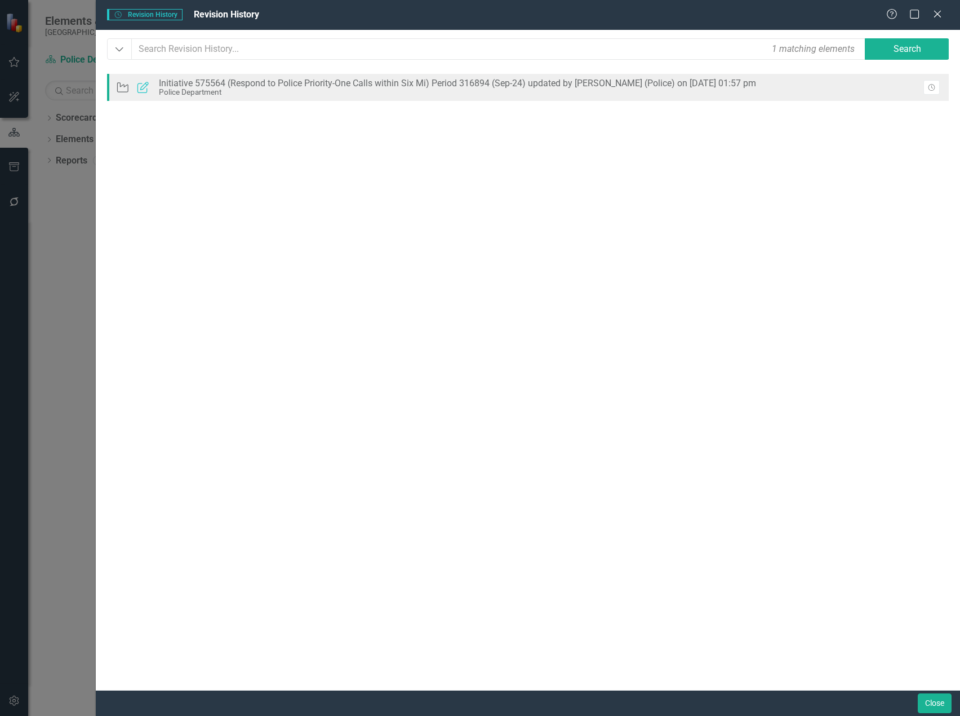
click at [552, 84] on div "Initiative 575564 (Respond to Police Priority-One Calls within Six Mi) Period 3…" at bounding box center [457, 83] width 597 height 10
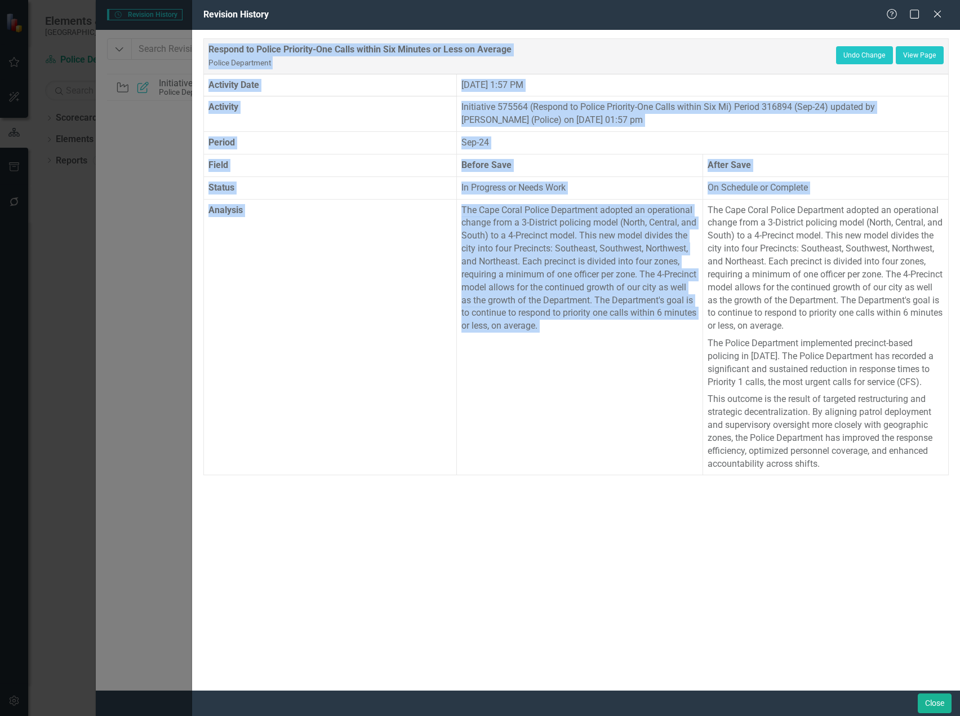
drag, startPoint x: 708, startPoint y: 209, endPoint x: 861, endPoint y: 483, distance: 314.1
click at [861, 483] on div "Respond to Police Priority-One Calls within Six Minutes or Less on Average Poli…" at bounding box center [576, 360] width 768 height 660
copy table "Respond to Police Priority-One Calls within Six Minutes or Less on Average Poli…"
click at [938, 15] on icon "Close" at bounding box center [937, 13] width 14 height 11
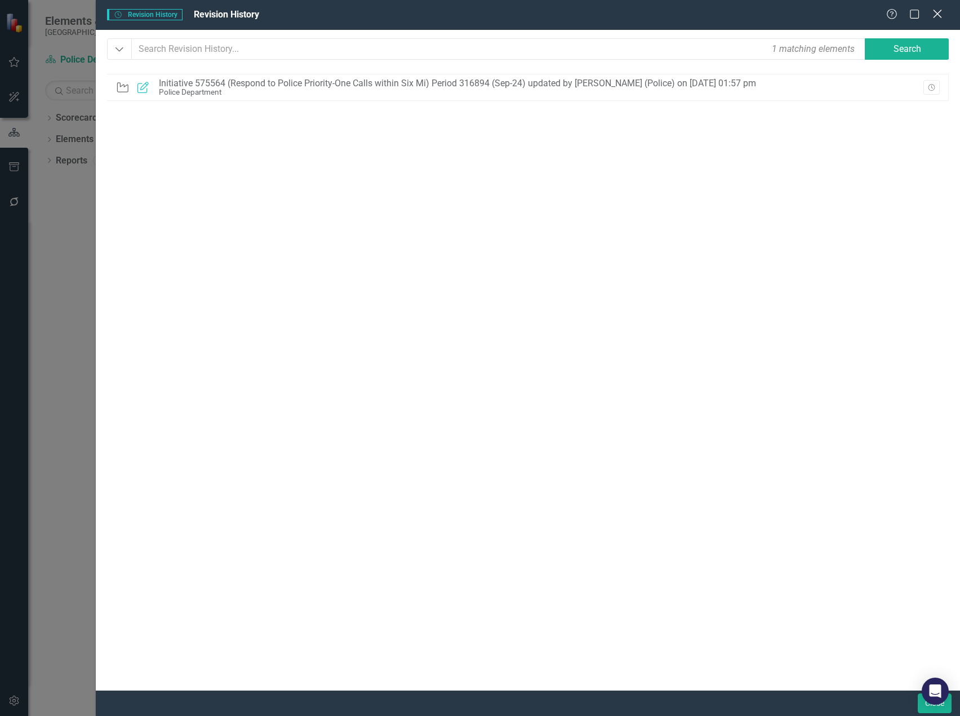
click at [938, 11] on icon "Close" at bounding box center [937, 13] width 14 height 11
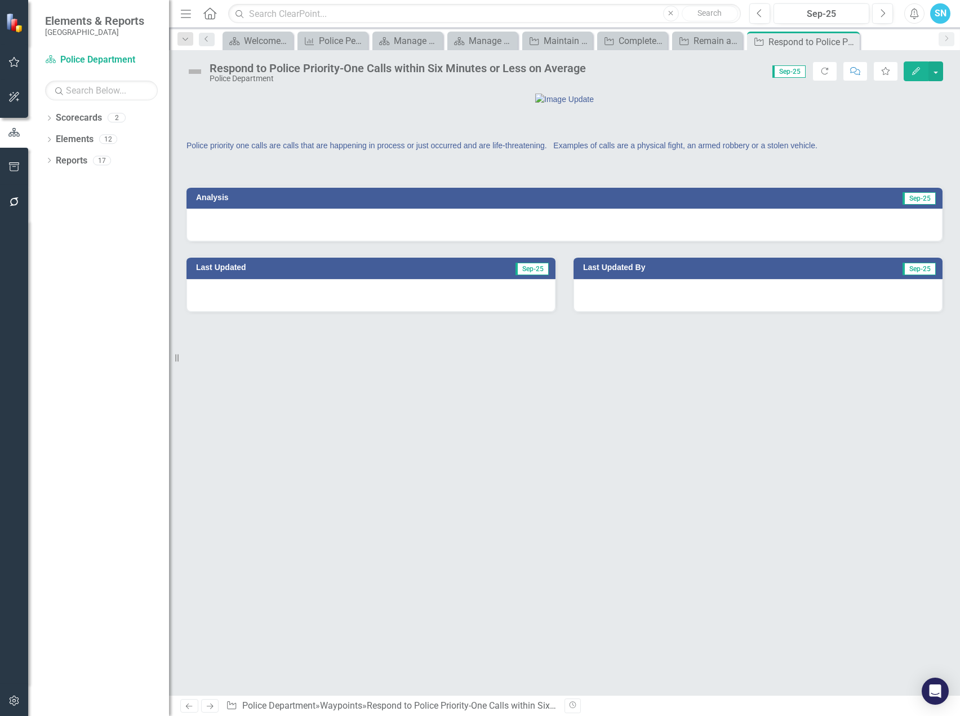
click at [918, 67] on icon "Edit" at bounding box center [916, 71] width 10 height 8
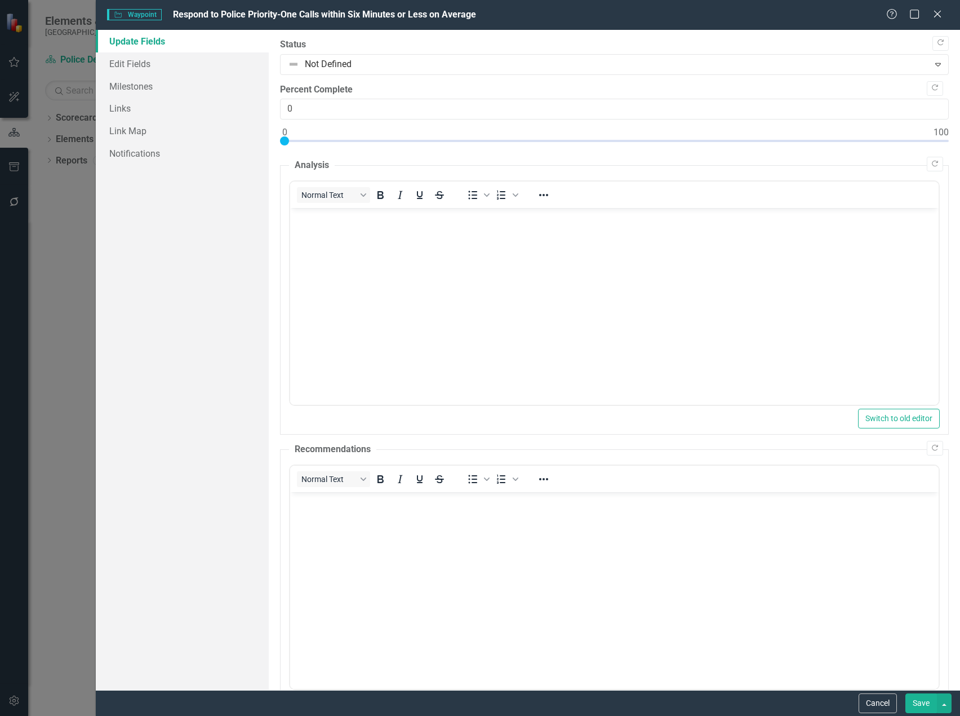
click at [354, 234] on body "Rich Text Area. Press ALT-0 for help." at bounding box center [614, 292] width 649 height 169
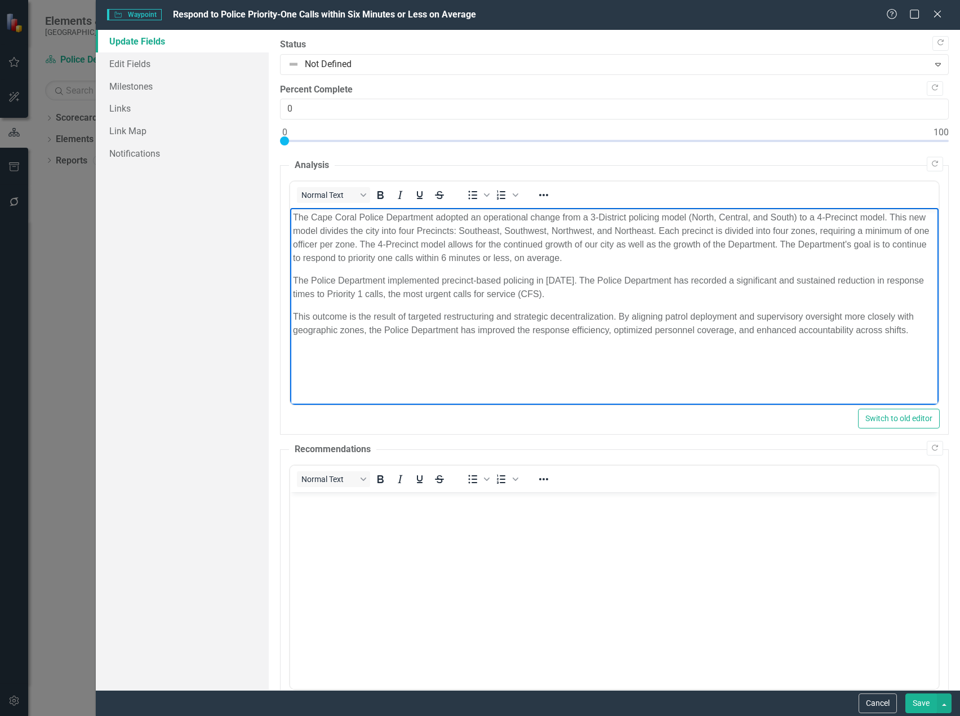
click at [924, 695] on button "Save" at bounding box center [922, 703] width 32 height 20
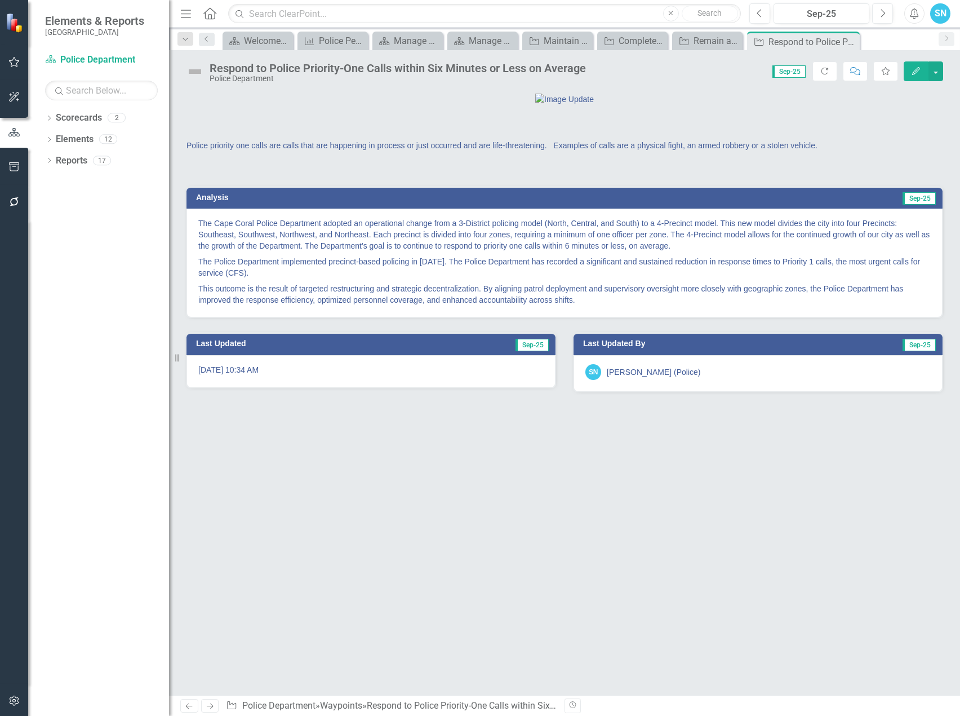
click at [215, 702] on link "Next" at bounding box center [210, 706] width 18 height 14
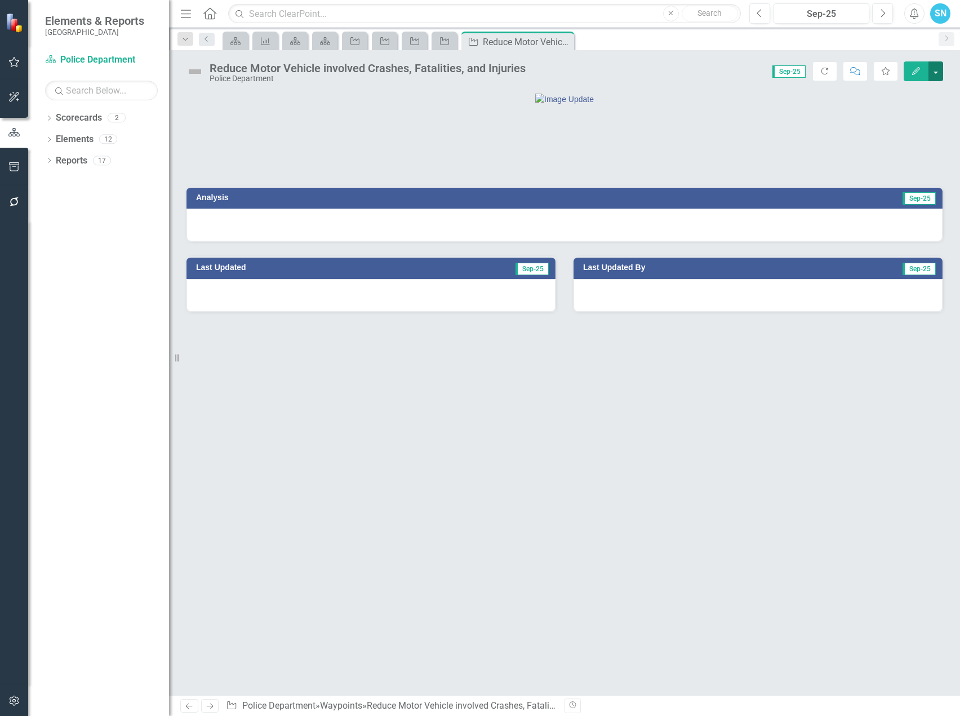
click at [939, 72] on button "button" at bounding box center [936, 71] width 15 height 20
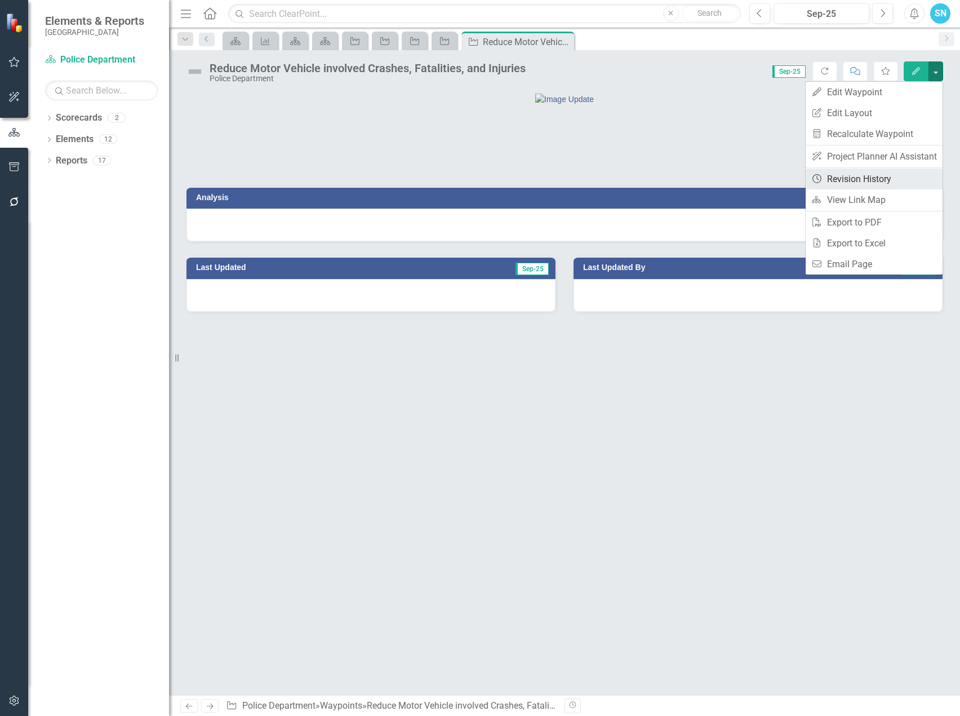
click at [886, 176] on link "Revision History Revision History" at bounding box center [874, 178] width 137 height 21
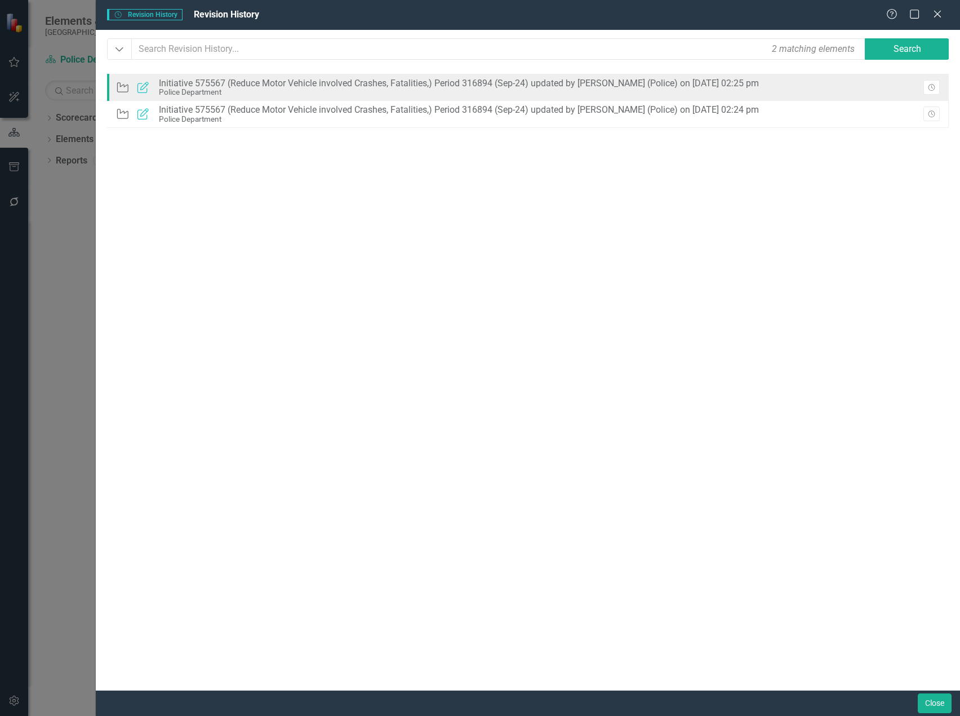
click at [622, 83] on div "Initiative 575567 (Reduce Motor Vehicle involved Crashes, Fatalities,) Period 3…" at bounding box center [459, 83] width 600 height 10
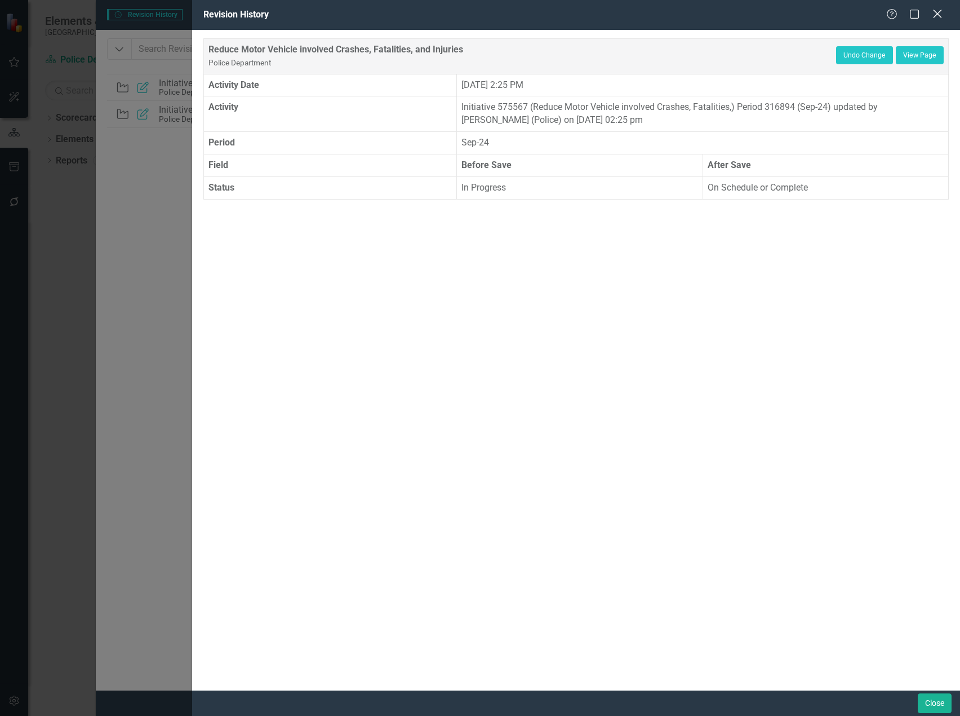
click at [940, 8] on icon "Close" at bounding box center [937, 13] width 14 height 11
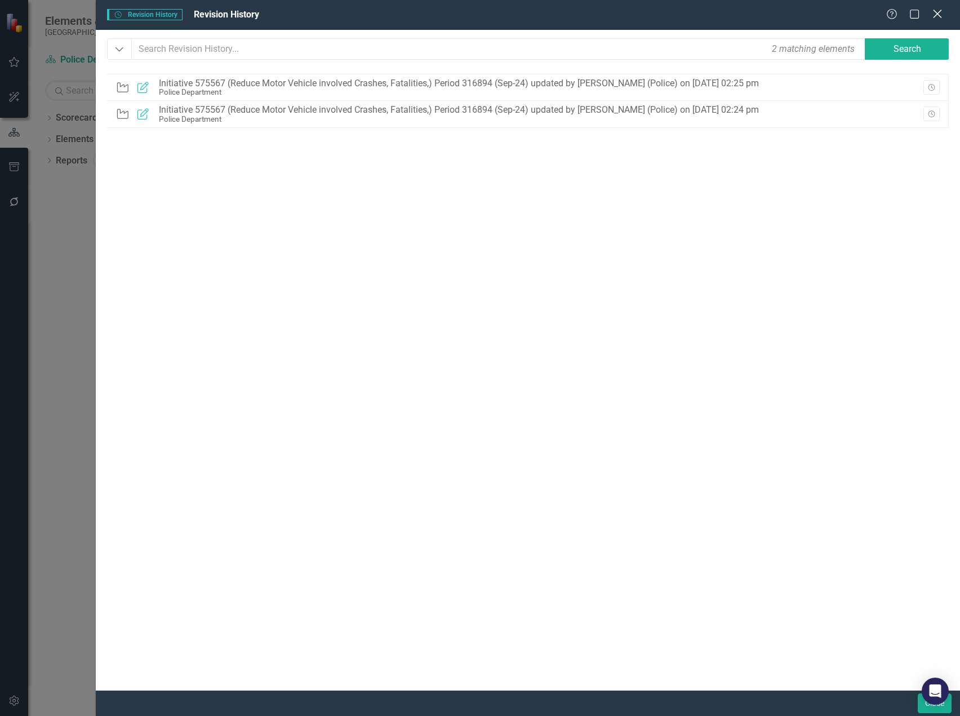
click at [937, 15] on icon at bounding box center [937, 14] width 8 height 8
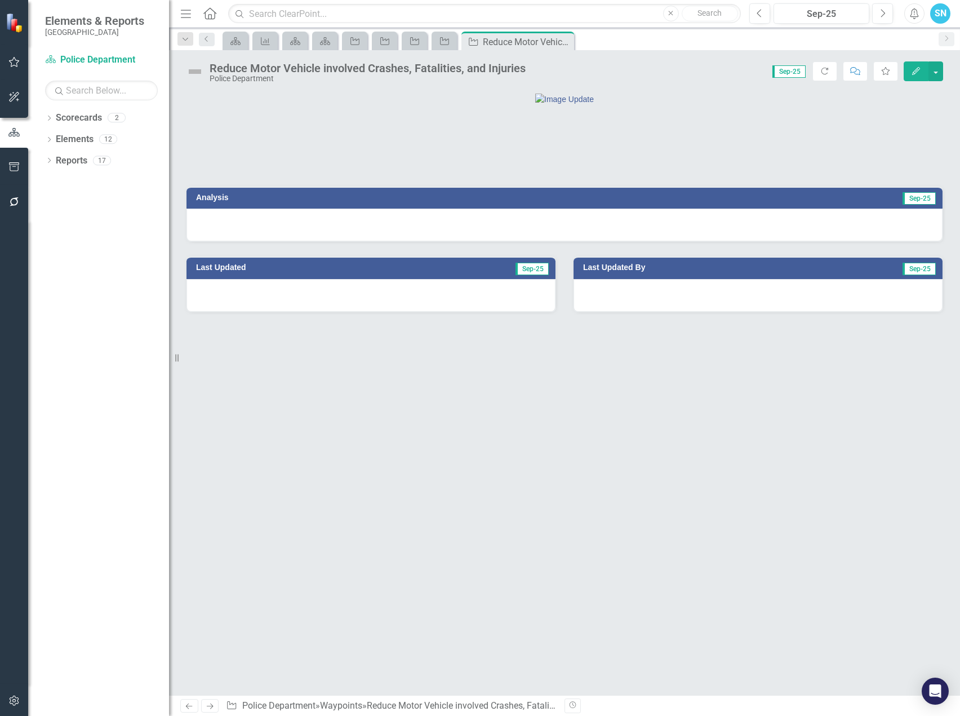
click at [922, 72] on button "Edit" at bounding box center [916, 71] width 25 height 20
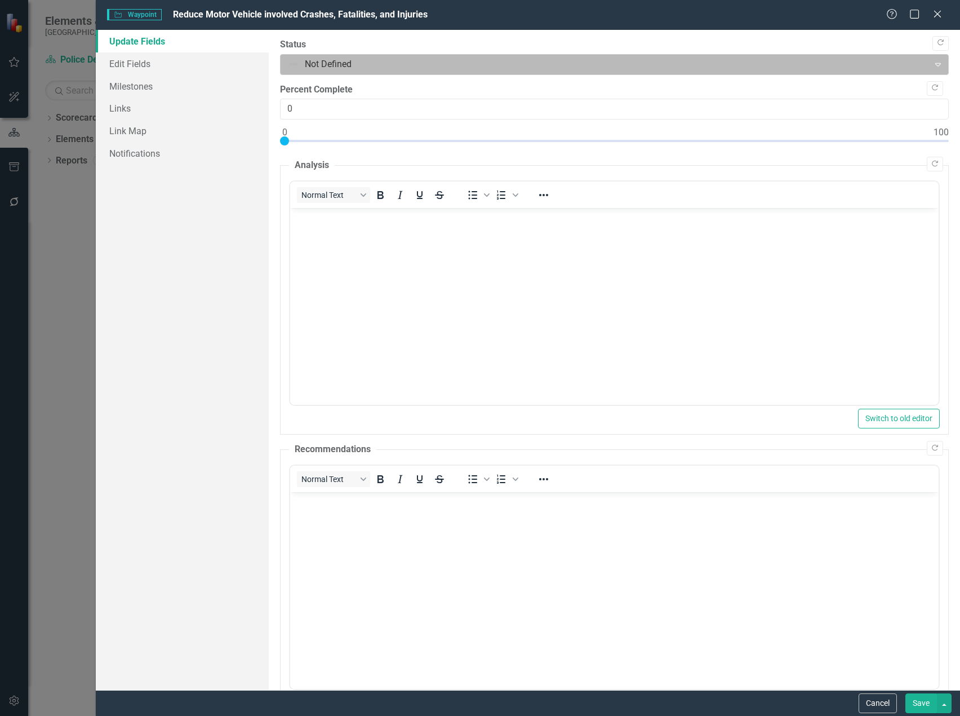
click at [342, 60] on div at bounding box center [605, 64] width 634 height 15
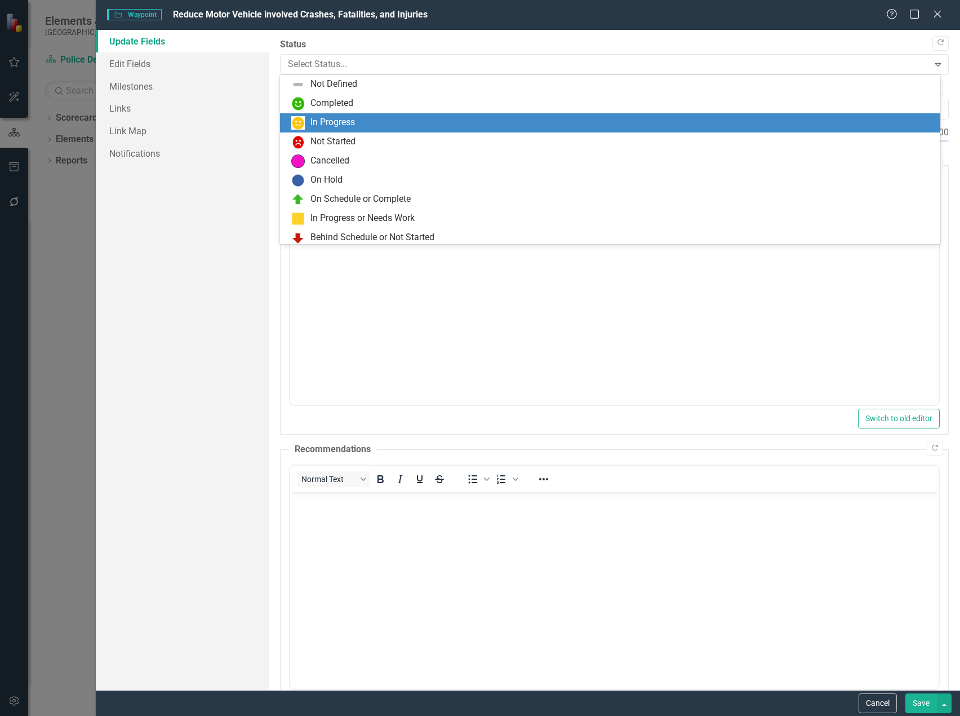
click at [335, 122] on div "In Progress" at bounding box center [332, 122] width 45 height 13
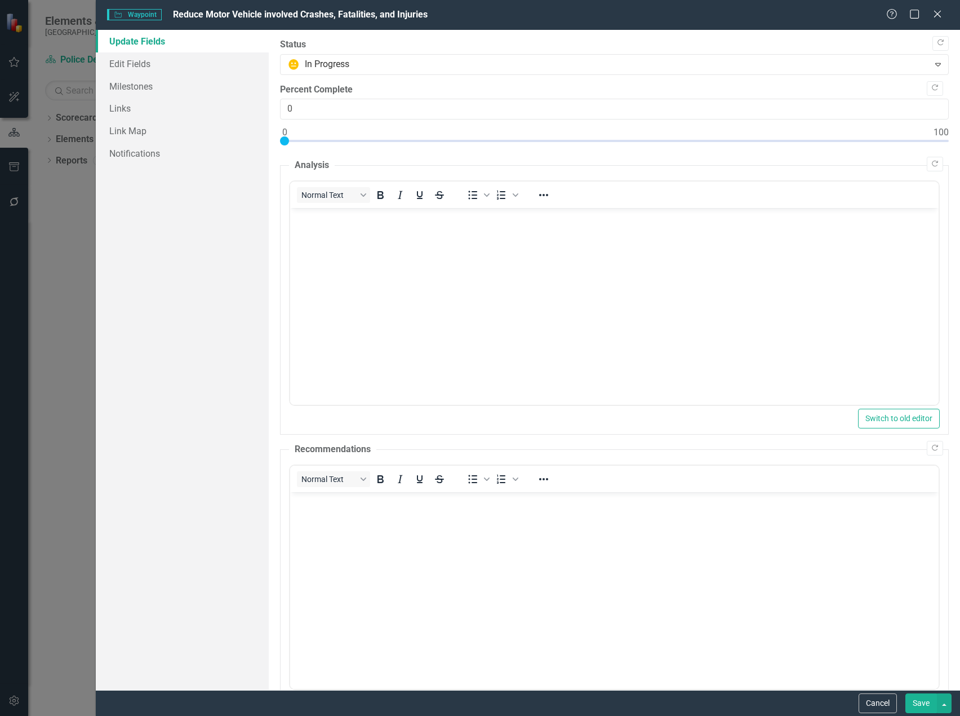
click at [911, 700] on button "Save" at bounding box center [922, 703] width 32 height 20
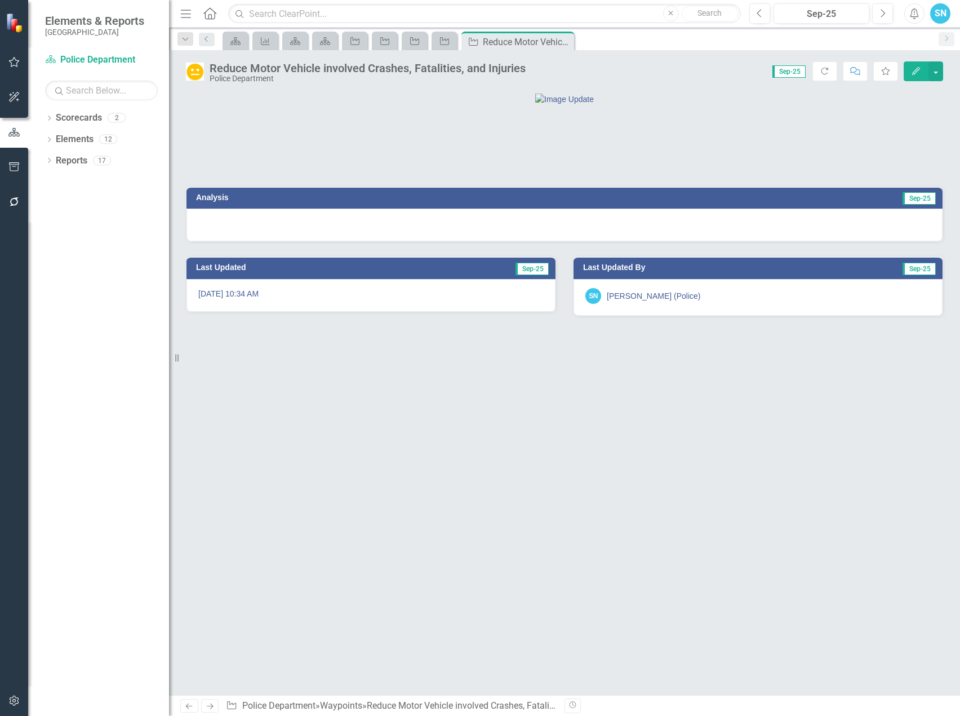
click at [192, 700] on link "Previous" at bounding box center [189, 706] width 18 height 14
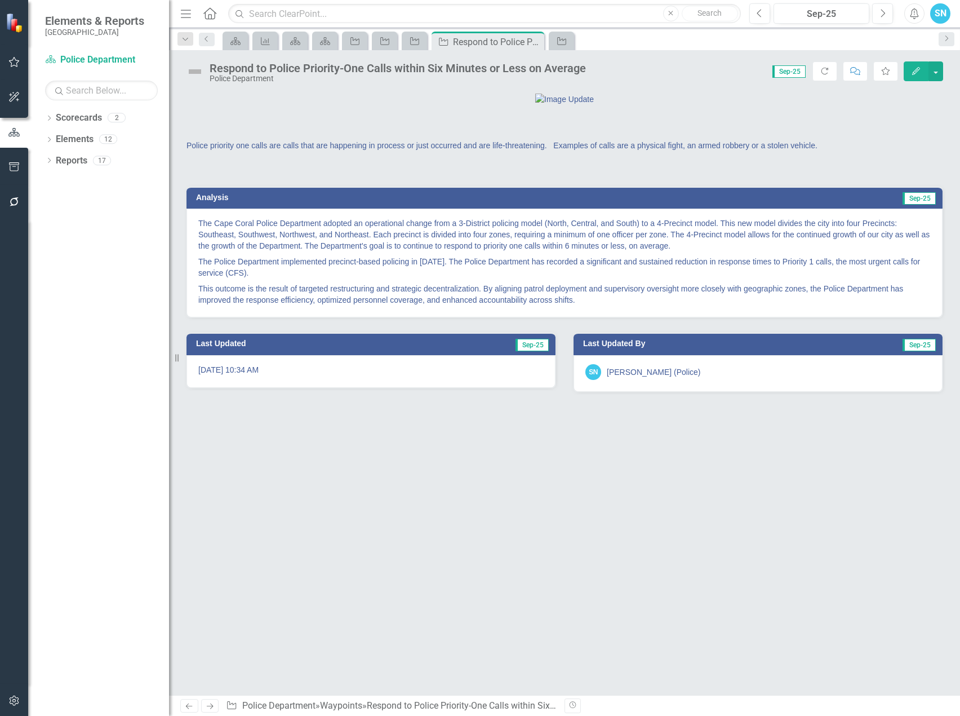
click at [190, 700] on link "Previous" at bounding box center [189, 706] width 18 height 14
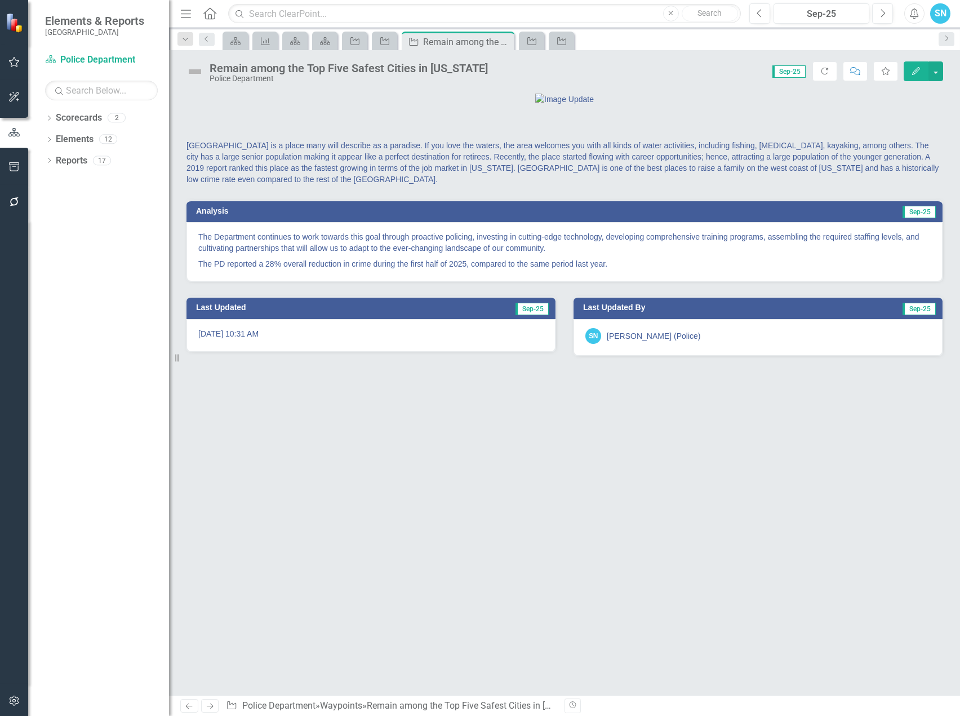
click at [190, 700] on link "Previous" at bounding box center [189, 706] width 18 height 14
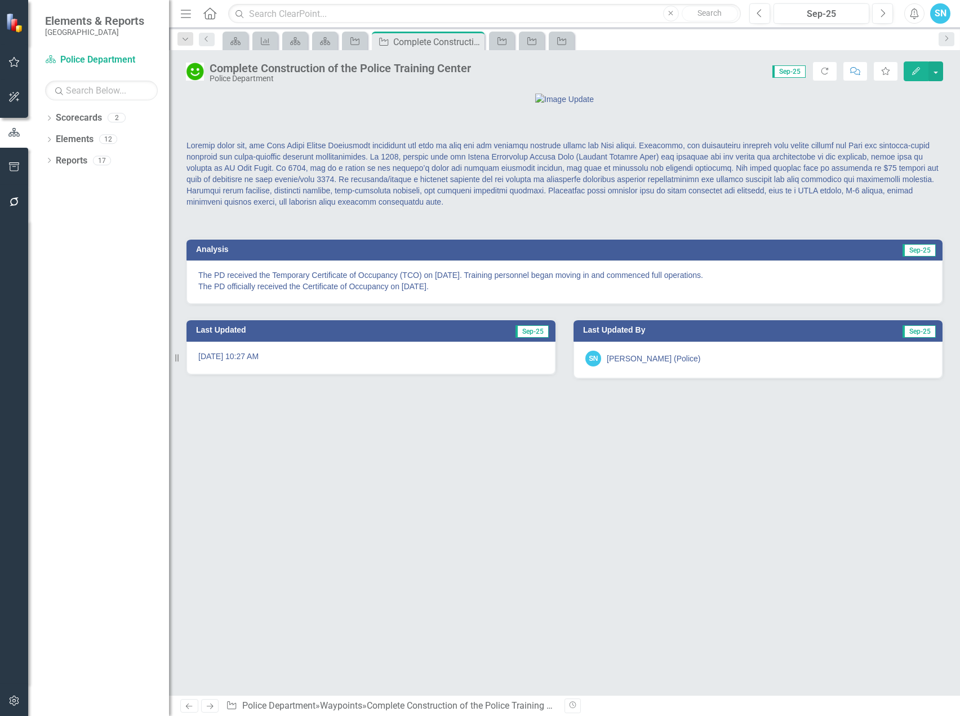
click at [189, 700] on link "Previous" at bounding box center [189, 706] width 18 height 14
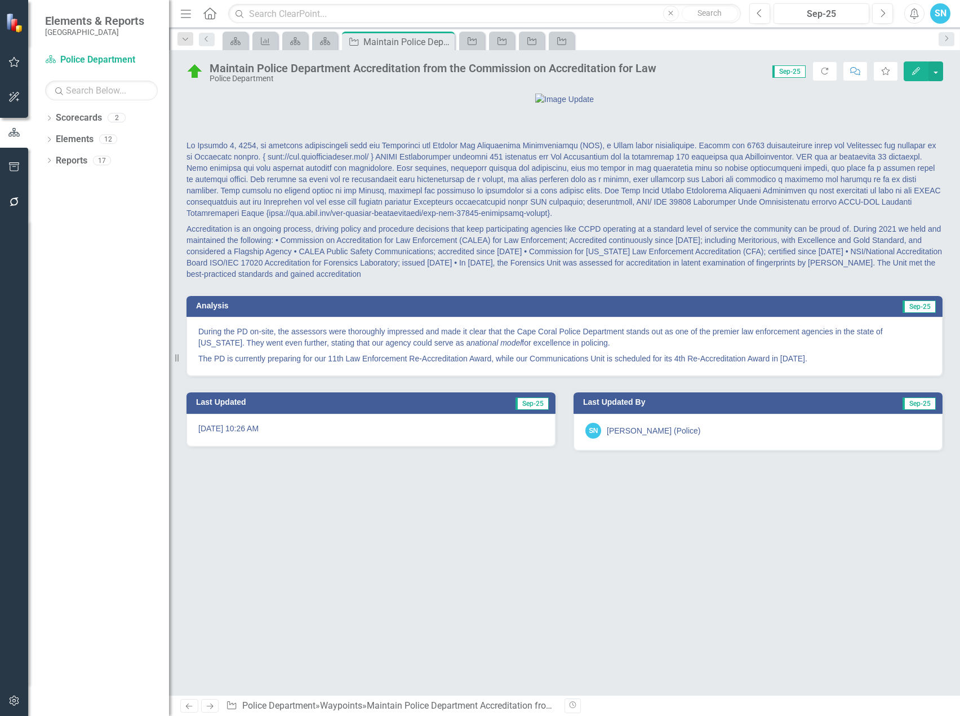
click at [206, 704] on icon "Next" at bounding box center [210, 705] width 10 height 7
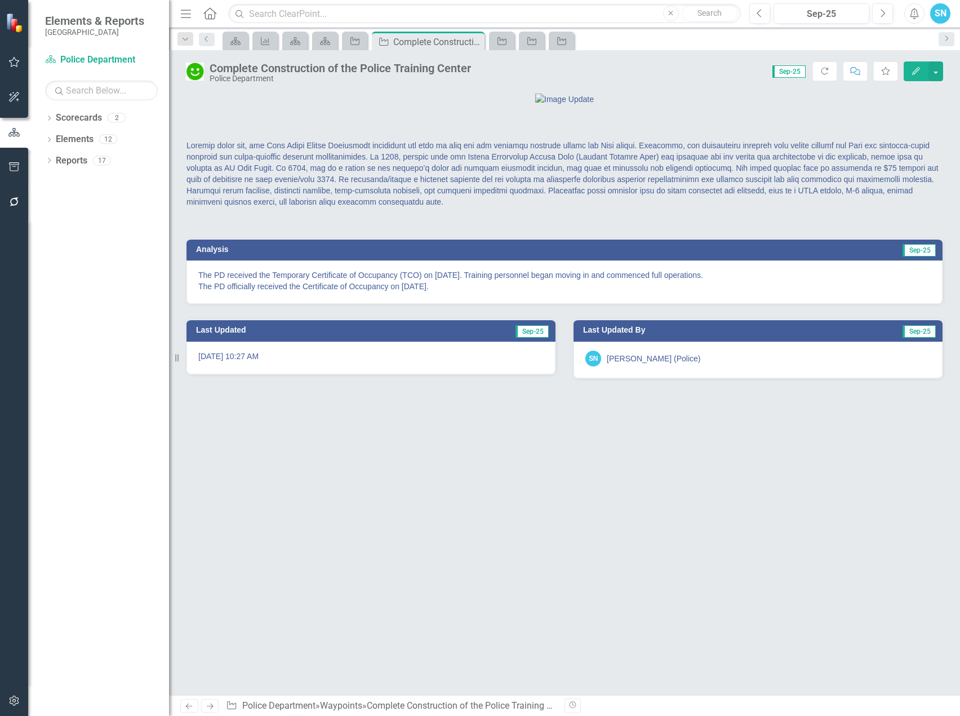
click at [206, 704] on icon "Next" at bounding box center [210, 705] width 10 height 7
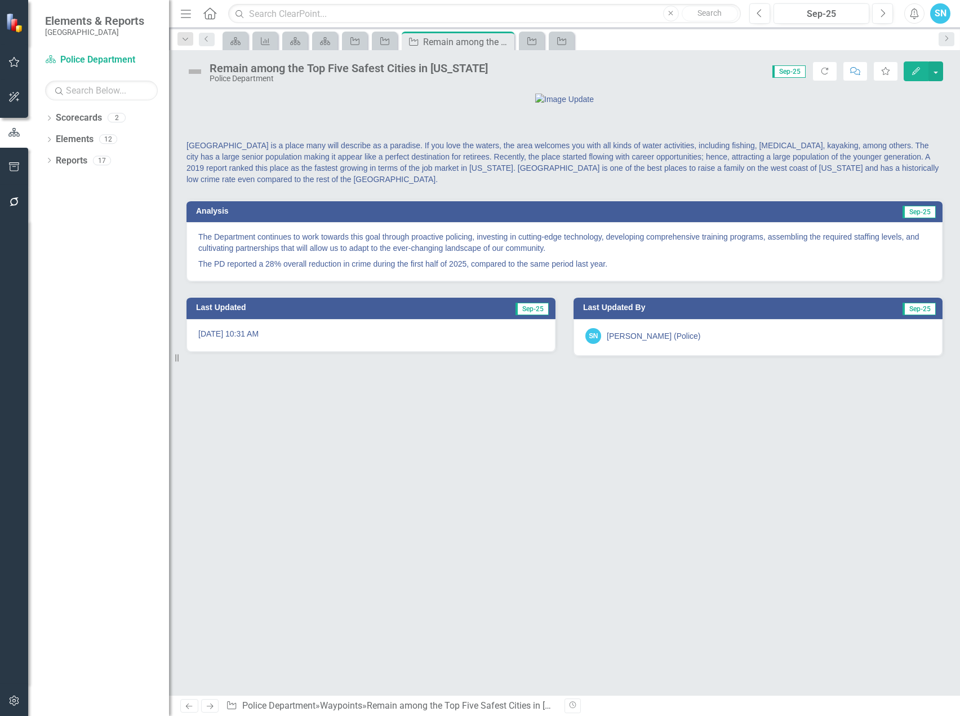
click at [920, 69] on icon "button" at bounding box center [916, 71] width 8 height 8
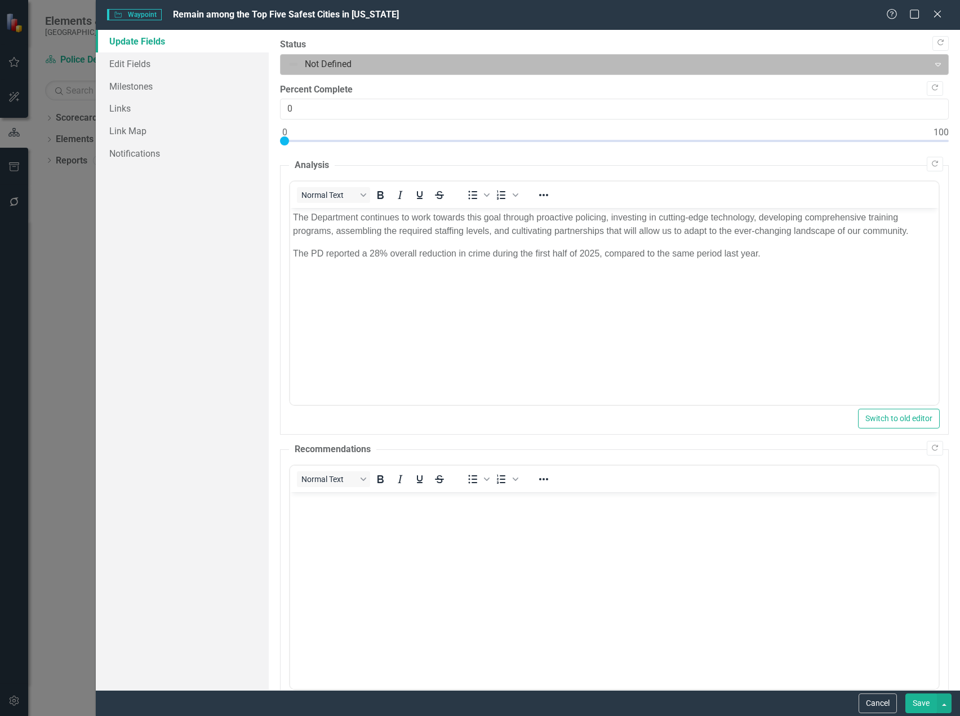
click at [534, 60] on div at bounding box center [605, 64] width 634 height 15
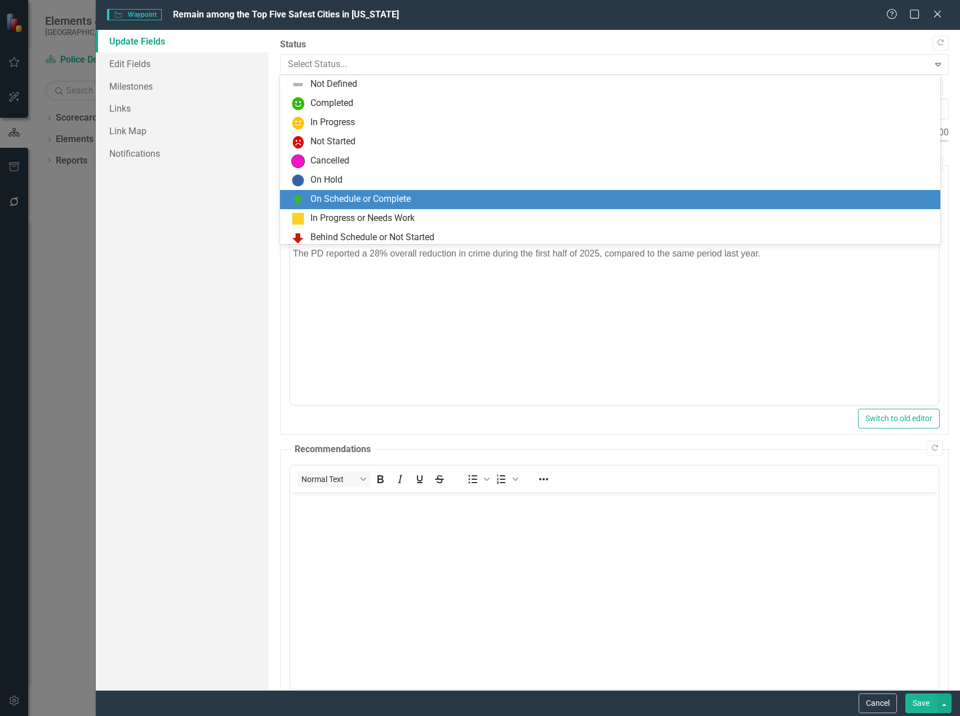
click at [344, 192] on div "On Schedule or Complete" at bounding box center [610, 199] width 660 height 19
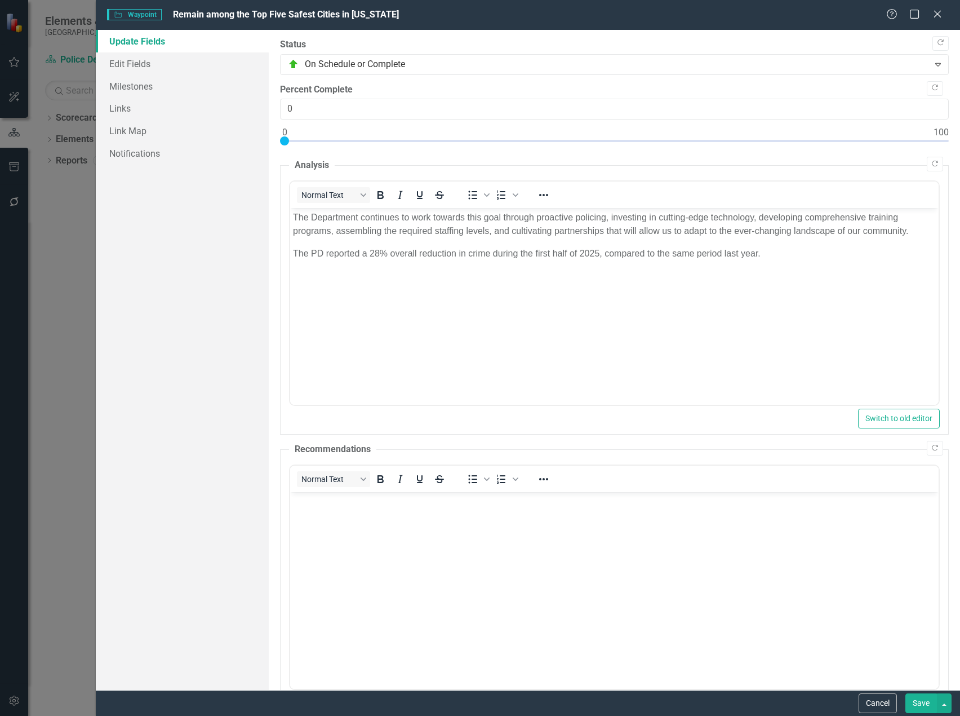
click at [924, 702] on button "Save" at bounding box center [922, 703] width 32 height 20
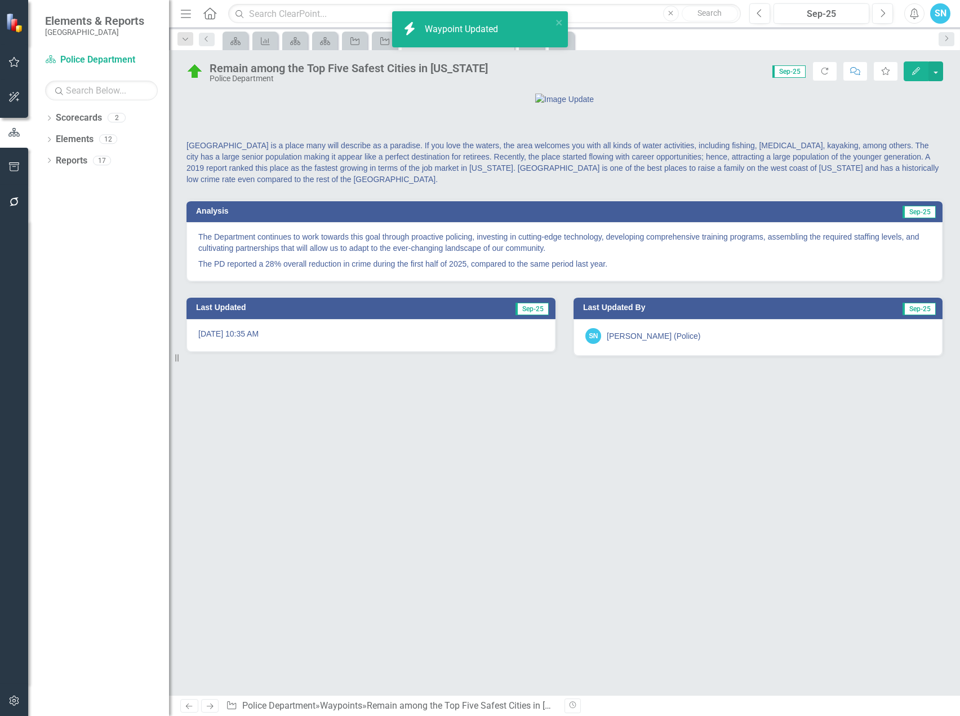
click at [210, 707] on icon "Next" at bounding box center [210, 705] width 10 height 7
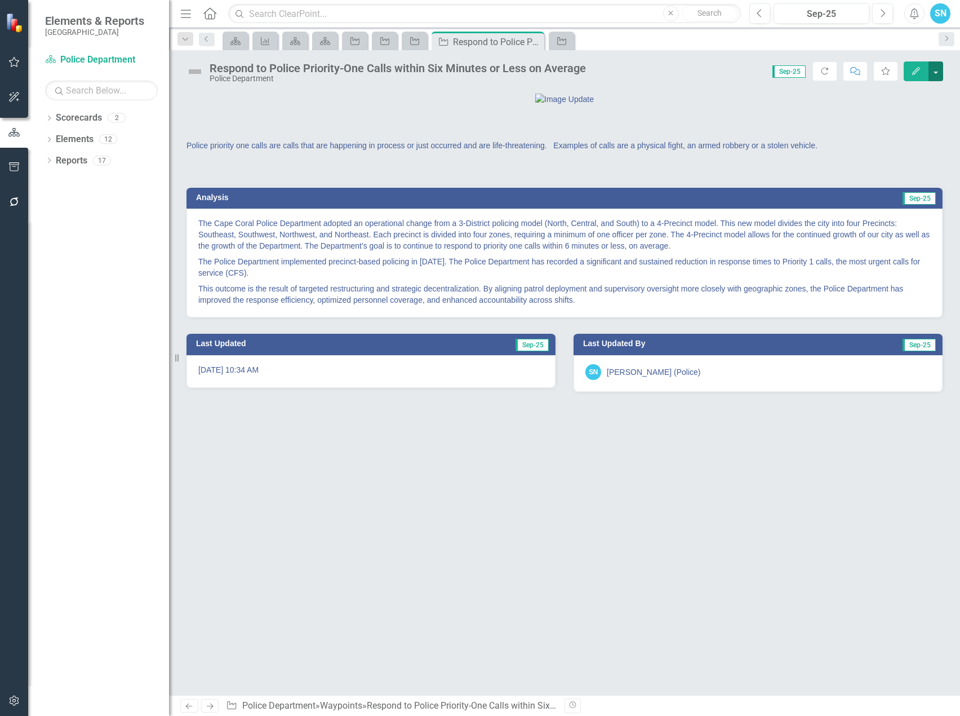
click at [936, 63] on button "button" at bounding box center [936, 71] width 15 height 20
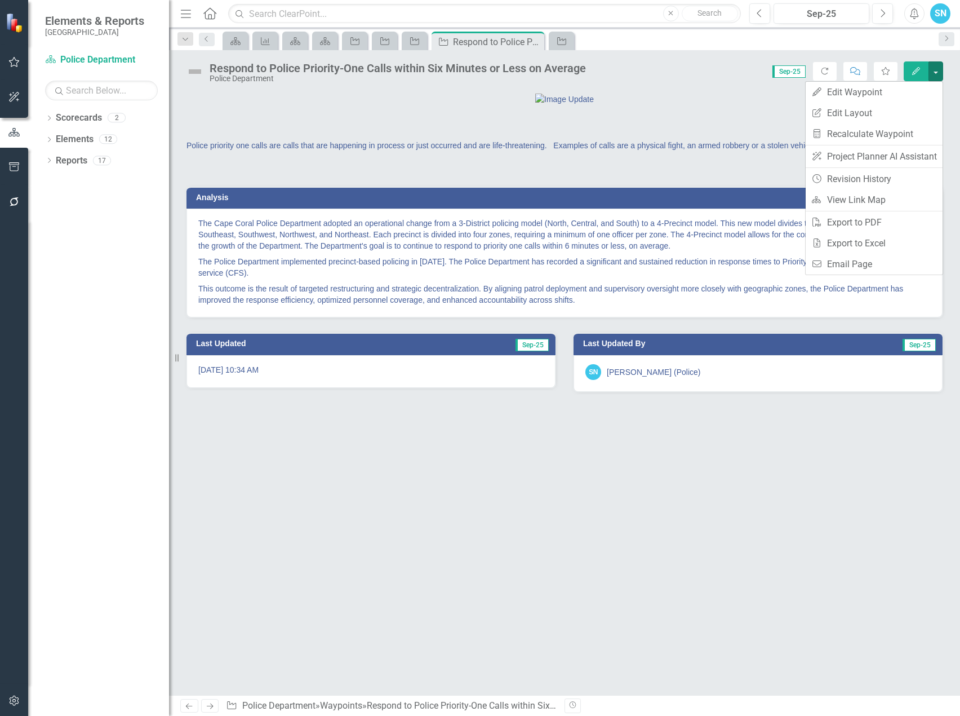
click at [912, 67] on icon "Edit" at bounding box center [916, 71] width 10 height 8
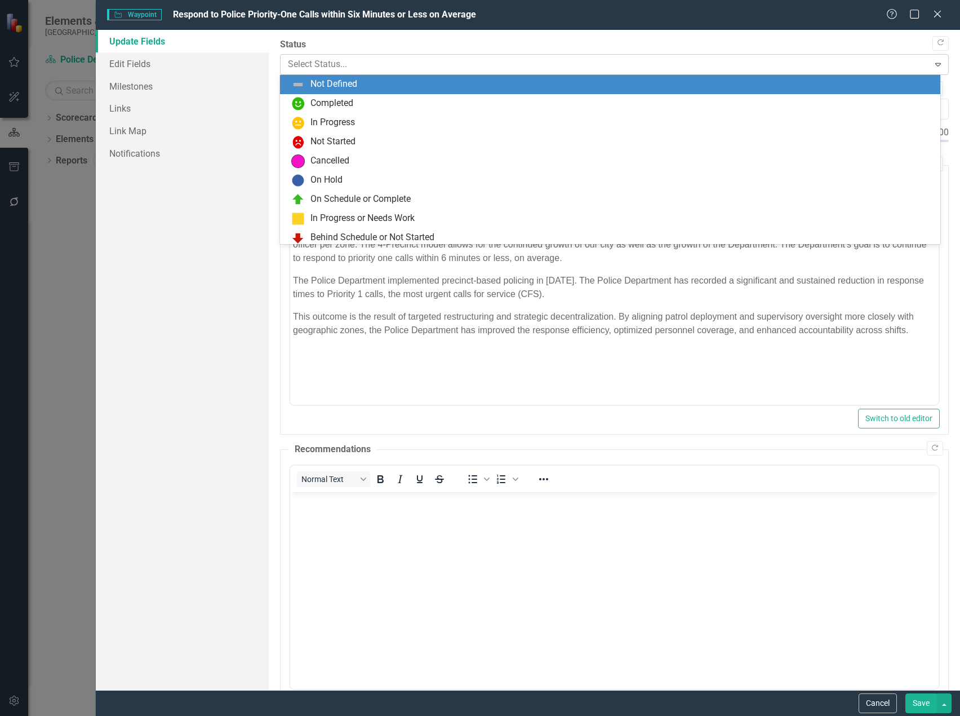
click at [438, 63] on div at bounding box center [605, 64] width 634 height 15
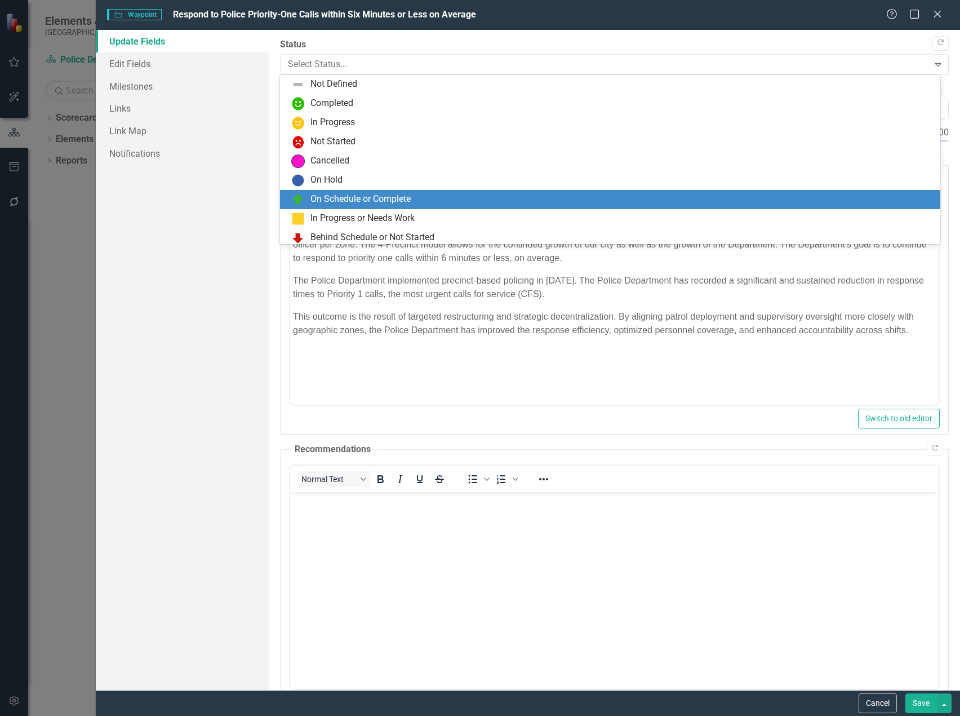
click at [384, 197] on div "On Schedule or Complete" at bounding box center [360, 199] width 100 height 13
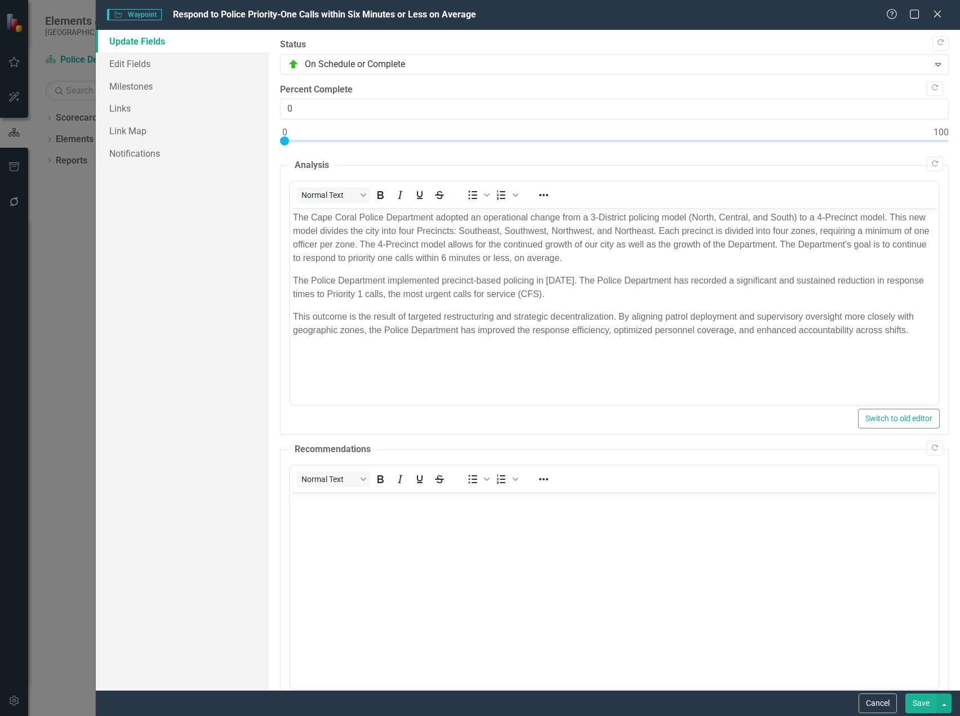
click at [922, 699] on button "Save" at bounding box center [922, 703] width 32 height 20
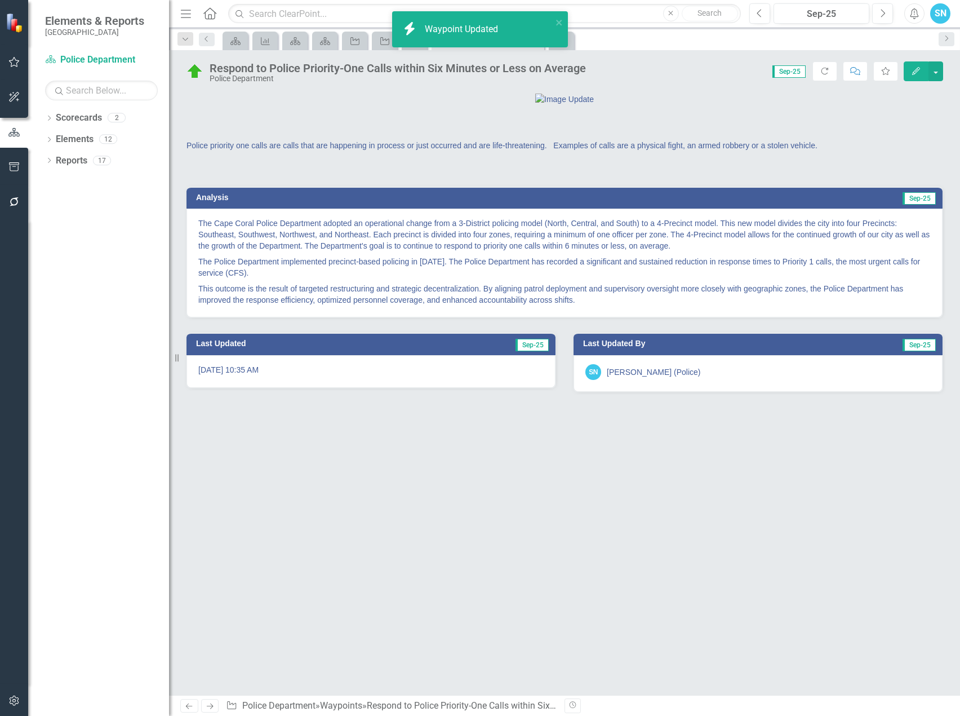
click at [210, 704] on icon "Next" at bounding box center [210, 705] width 10 height 7
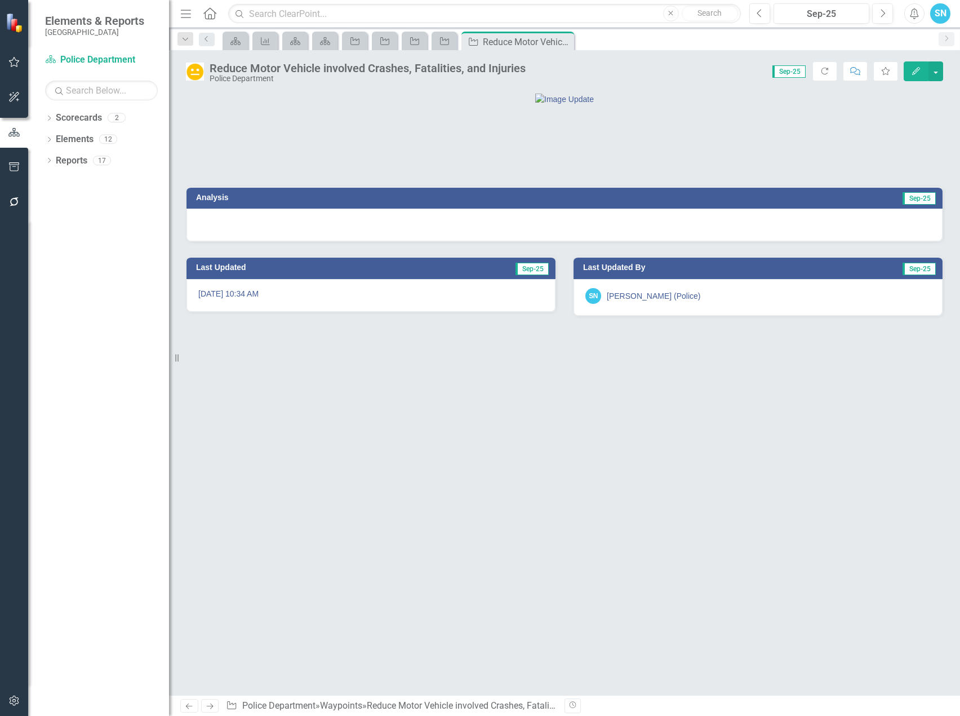
click at [209, 707] on icon "Next" at bounding box center [210, 705] width 10 height 7
click at [912, 63] on button "Edit" at bounding box center [916, 71] width 25 height 20
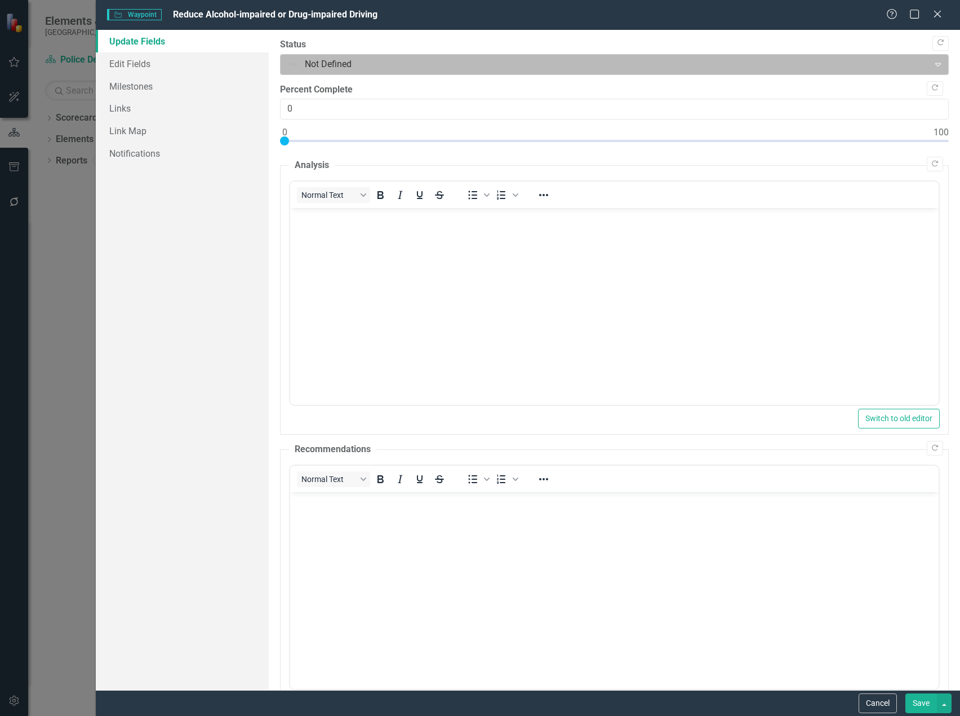
click at [403, 62] on div at bounding box center [605, 64] width 634 height 15
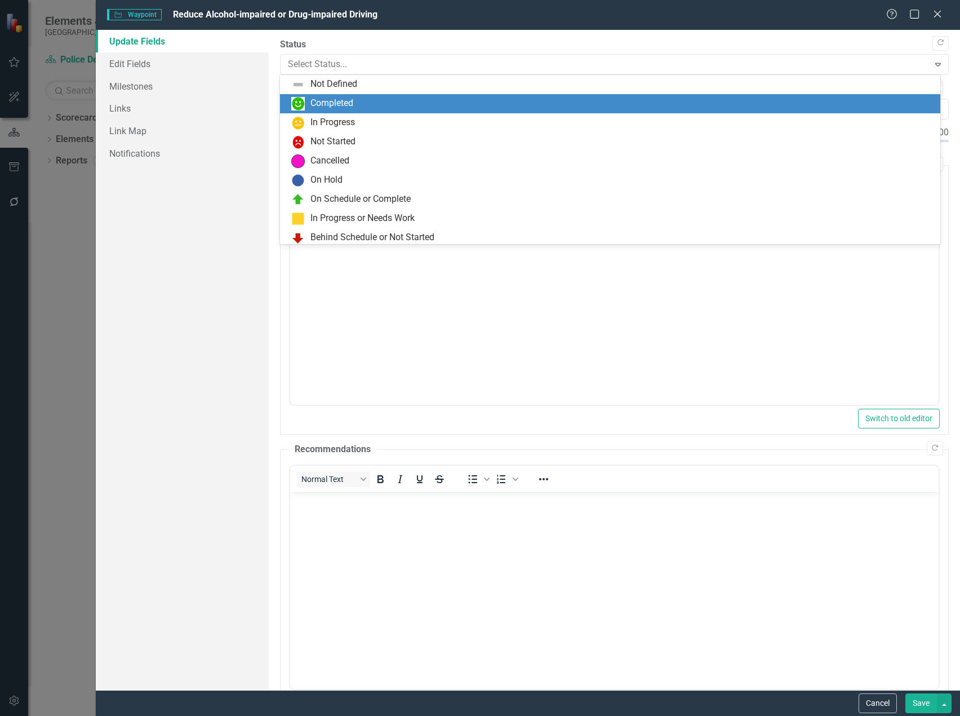
click at [357, 112] on div "Completed" at bounding box center [610, 103] width 660 height 19
drag, startPoint x: 366, startPoint y: 63, endPoint x: 352, endPoint y: 81, distance: 22.8
click at [365, 64] on div at bounding box center [605, 64] width 634 height 15
click at [351, 103] on div "In Progress" at bounding box center [332, 103] width 45 height 13
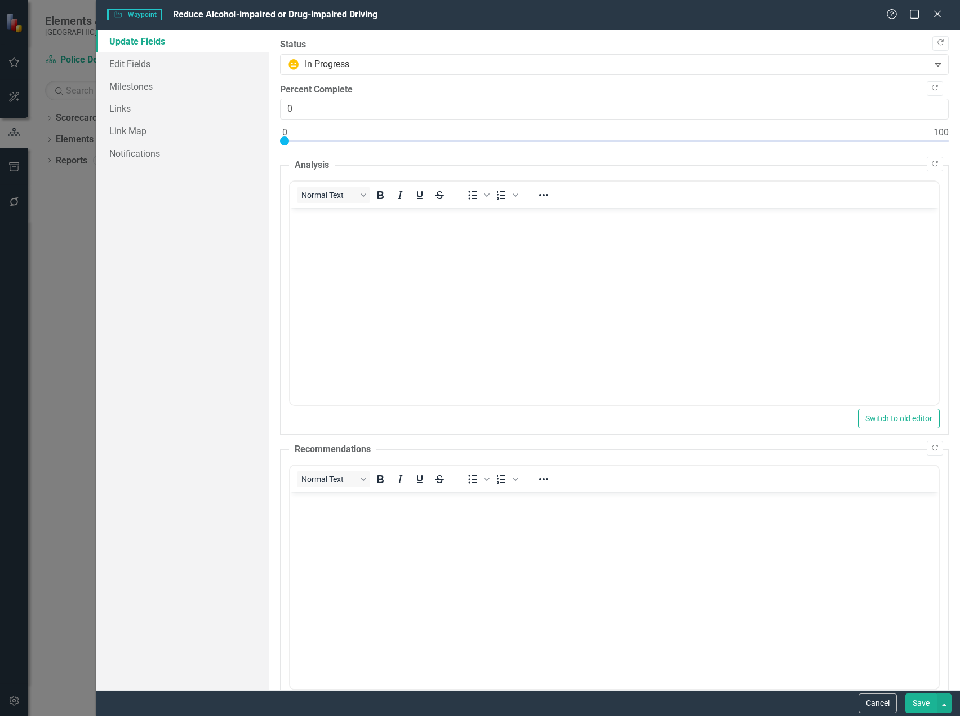
click at [922, 699] on button "Save" at bounding box center [922, 703] width 32 height 20
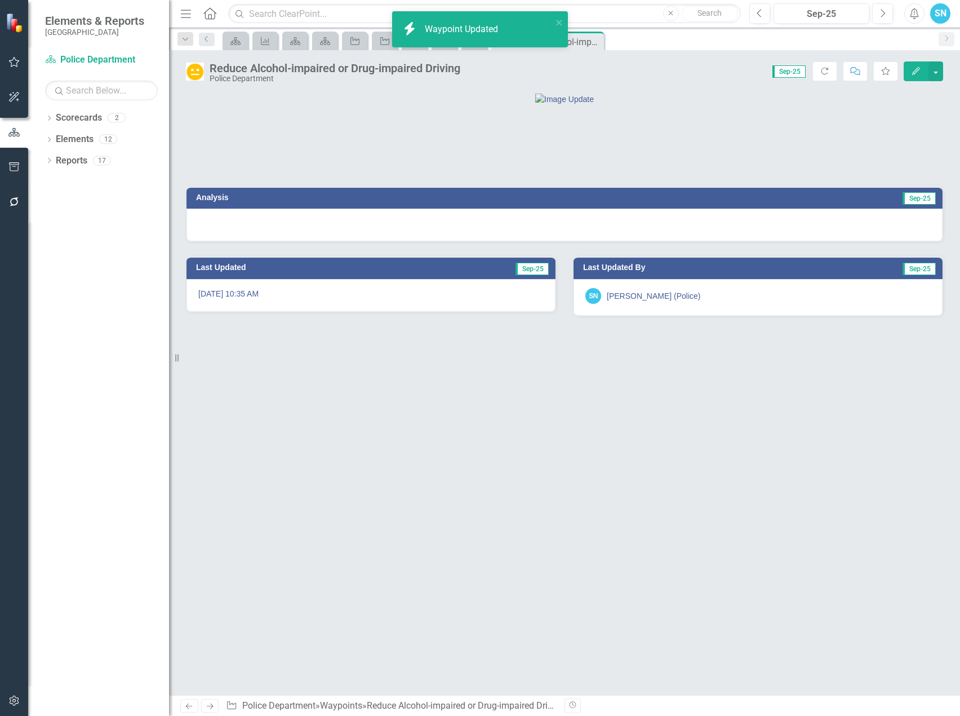
click at [210, 704] on icon "Next" at bounding box center [210, 705] width 10 height 7
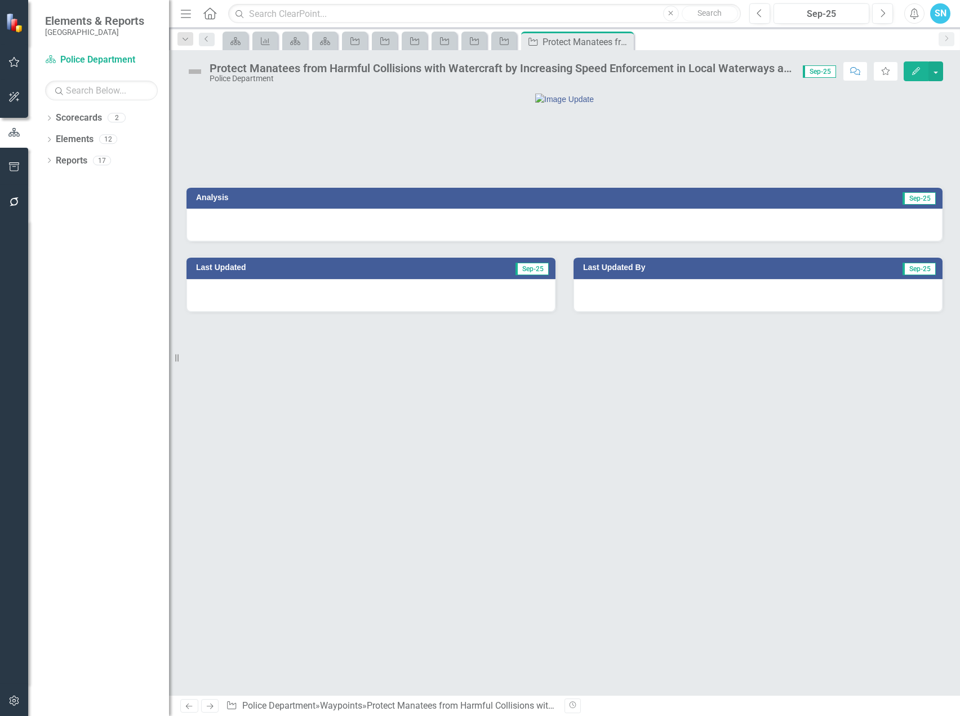
click at [916, 68] on icon "Edit" at bounding box center [916, 71] width 10 height 8
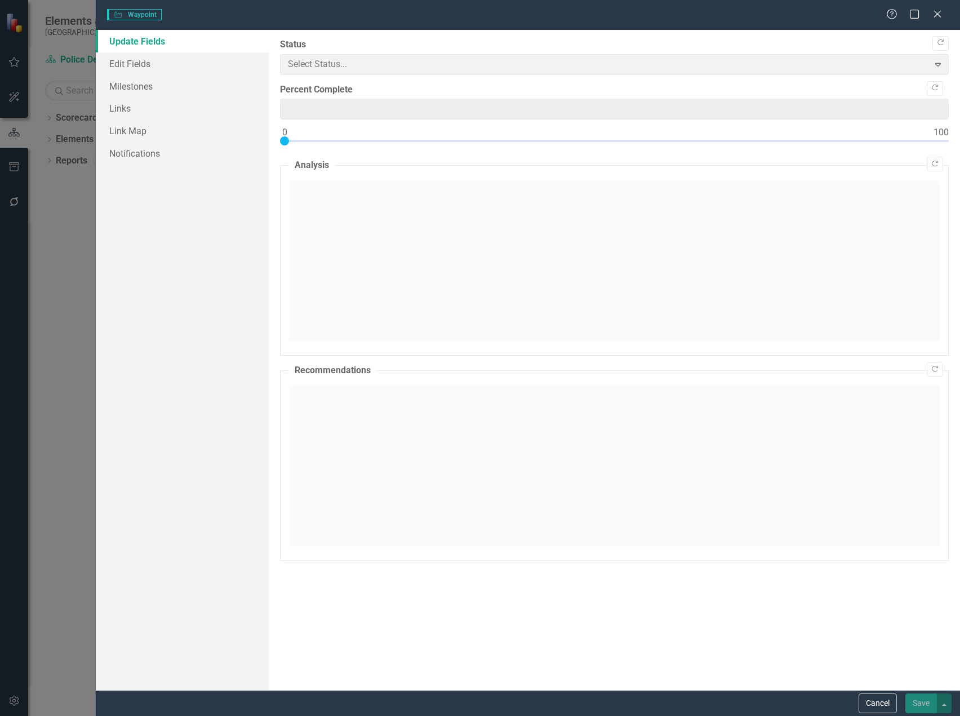
type input "0"
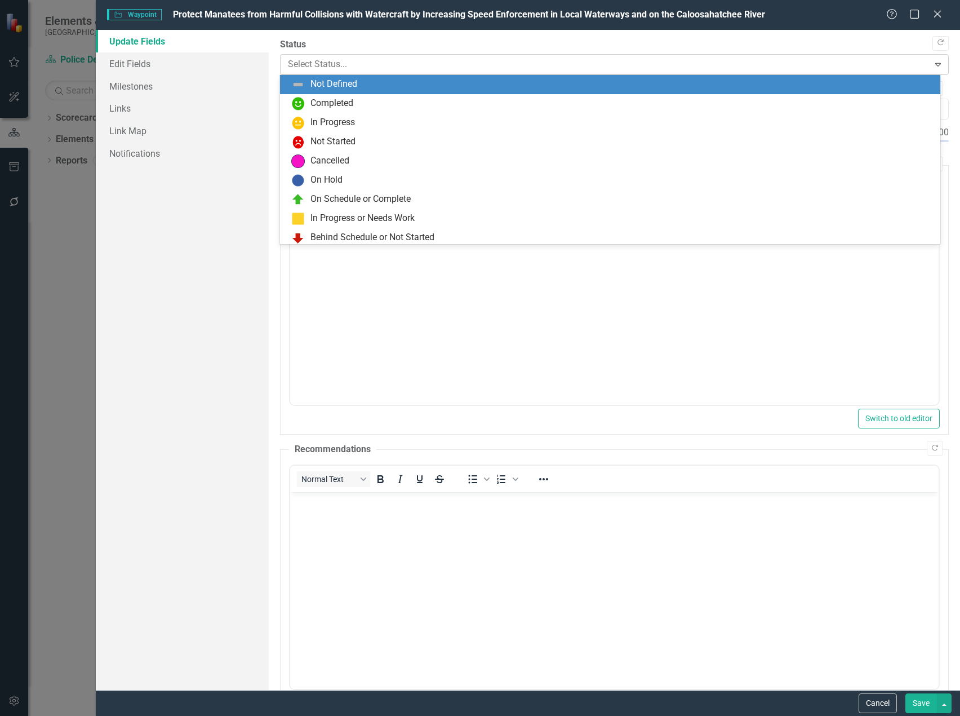
click at [595, 60] on div at bounding box center [605, 64] width 634 height 15
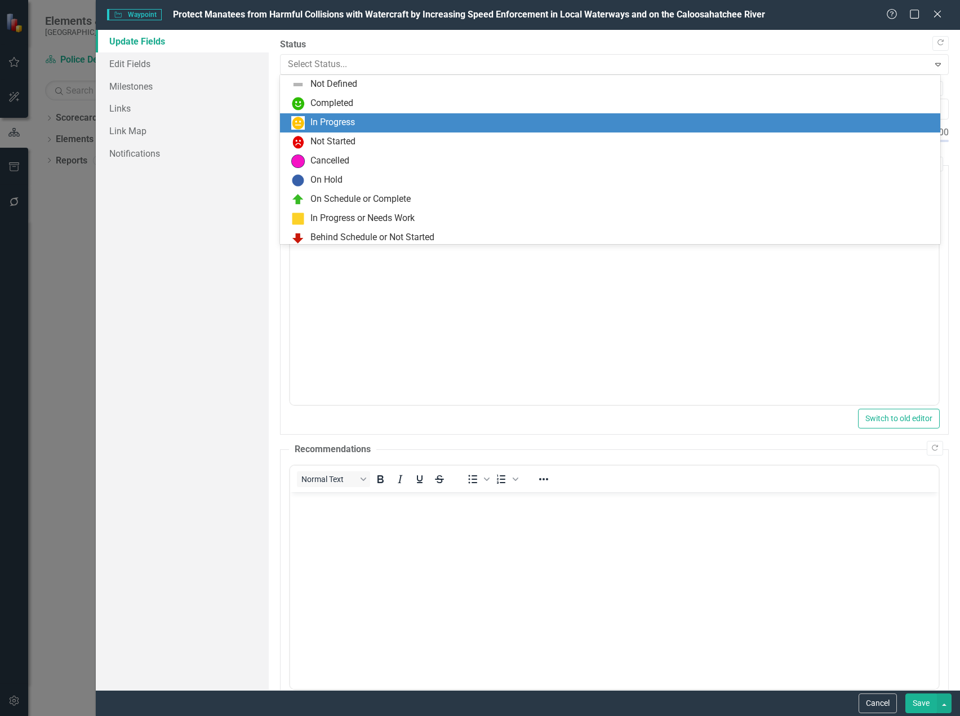
click at [360, 114] on div "In Progress" at bounding box center [610, 122] width 660 height 19
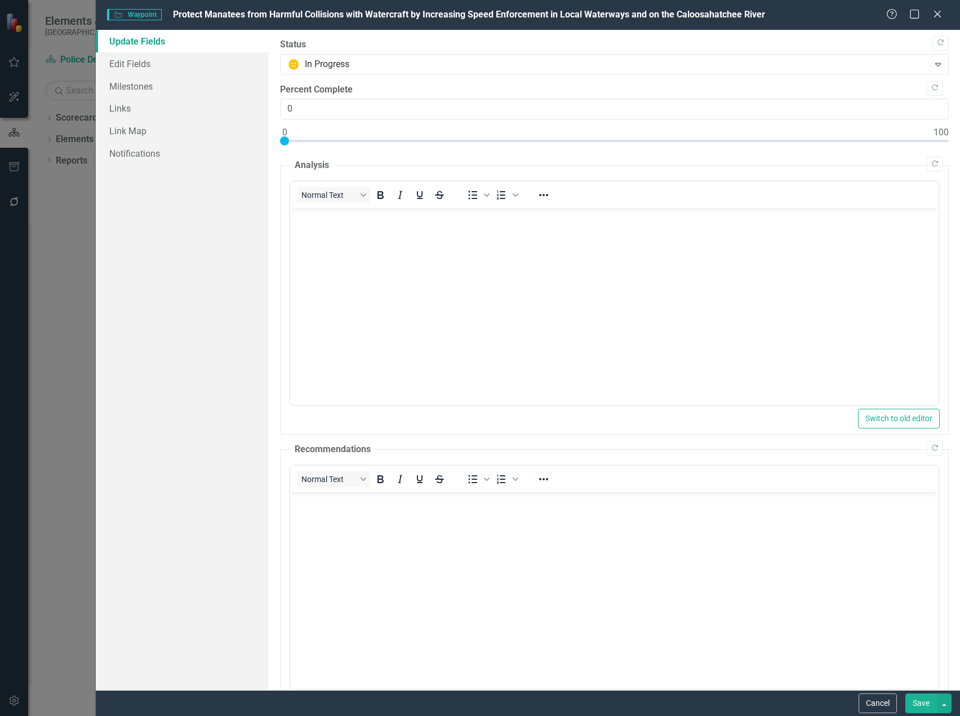
click at [926, 707] on button "Save" at bounding box center [922, 703] width 32 height 20
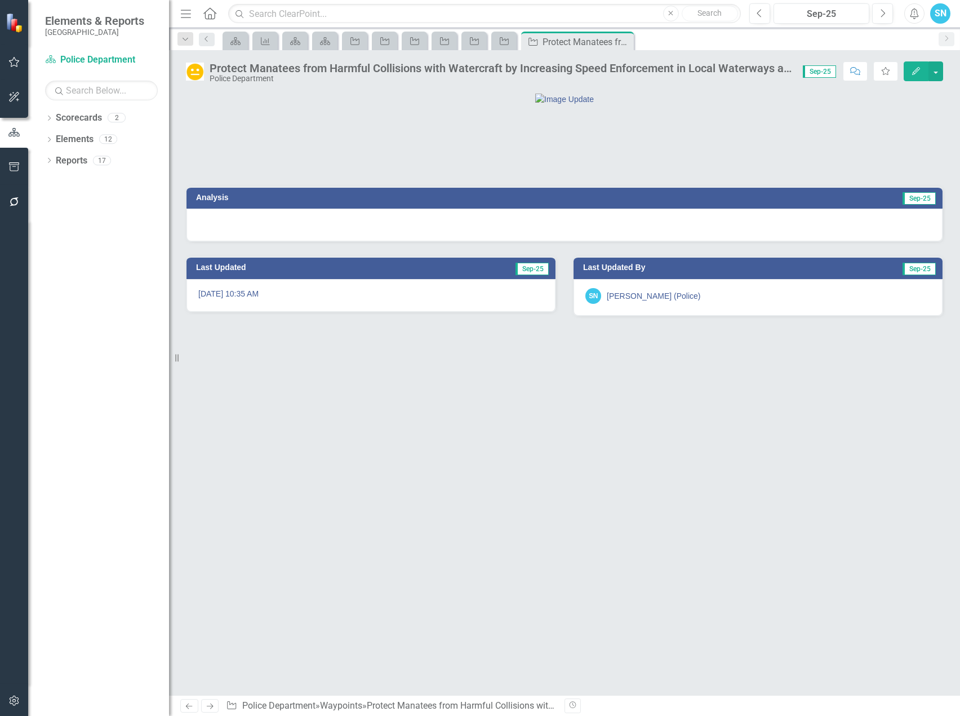
click at [211, 706] on icon "Next" at bounding box center [210, 705] width 10 height 7
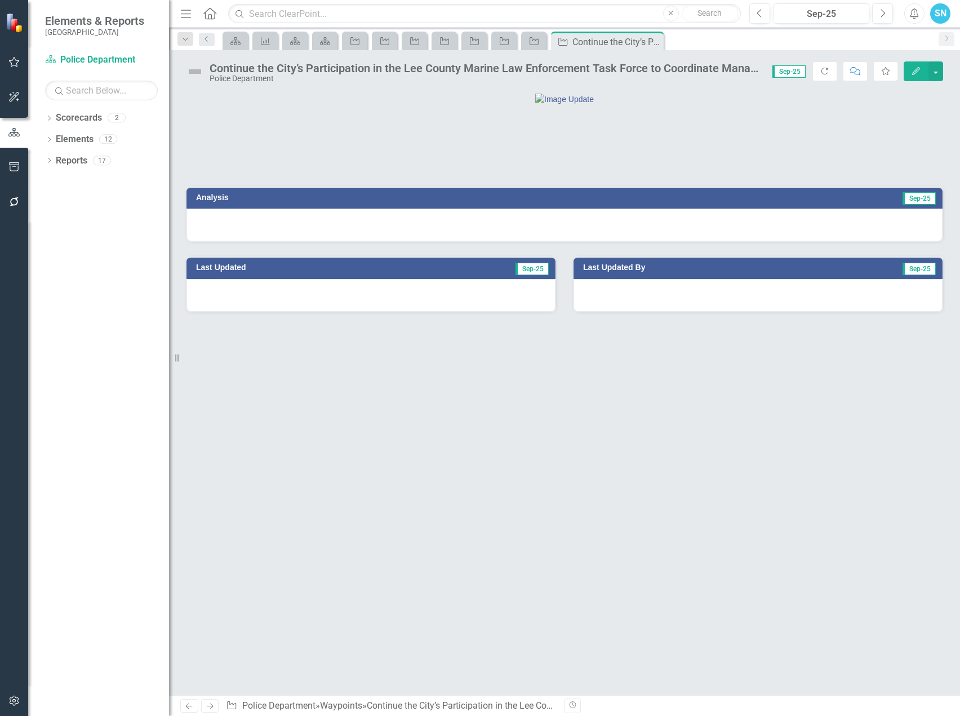
click at [916, 69] on icon "Edit" at bounding box center [916, 71] width 10 height 8
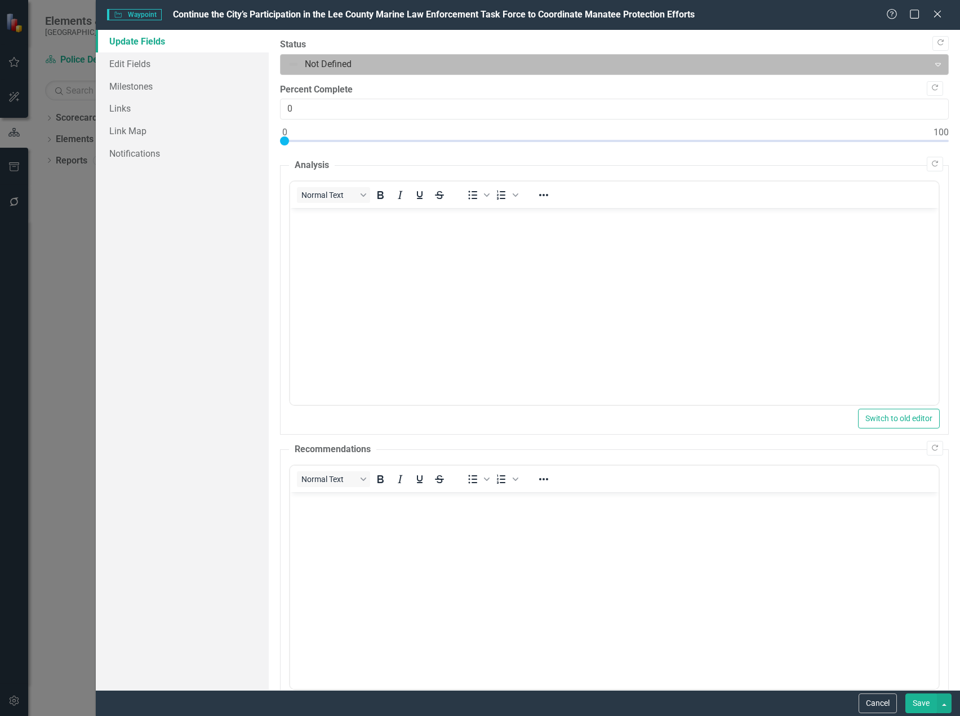
drag, startPoint x: 910, startPoint y: 64, endPoint x: 852, endPoint y: 64, distance: 57.5
click at [906, 64] on div at bounding box center [605, 64] width 634 height 15
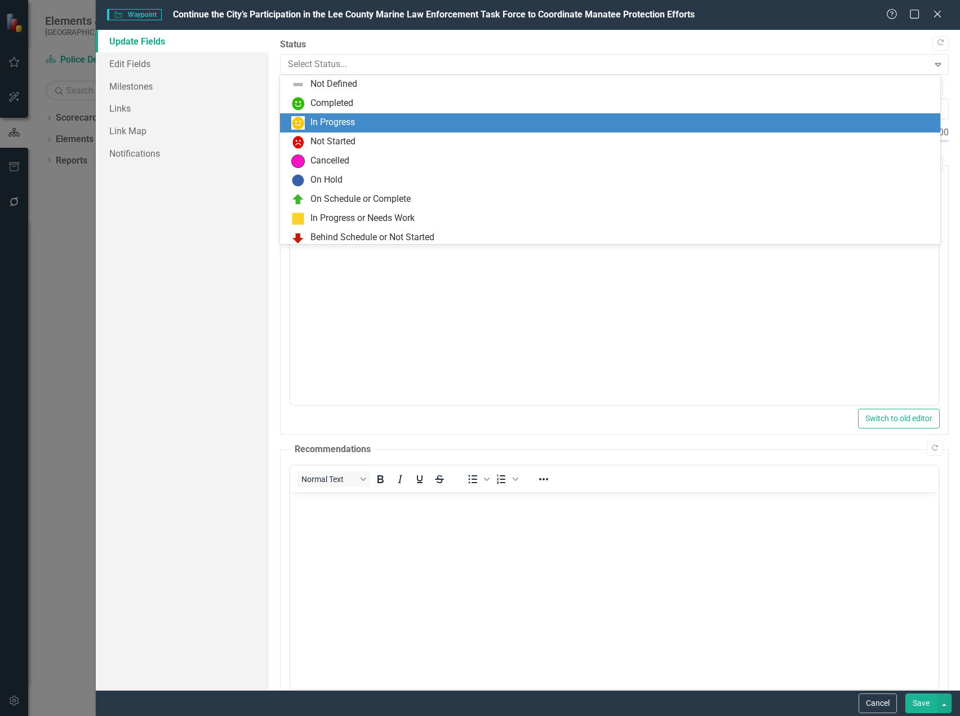
click at [371, 125] on div "In Progress" at bounding box center [612, 123] width 642 height 14
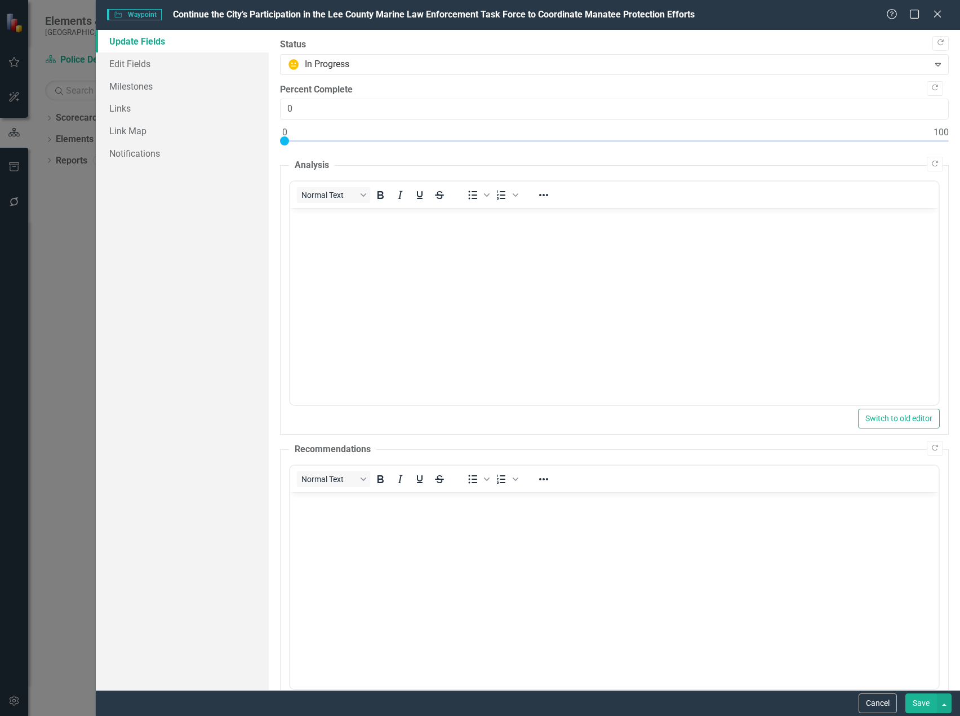
click at [919, 698] on button "Save" at bounding box center [922, 703] width 32 height 20
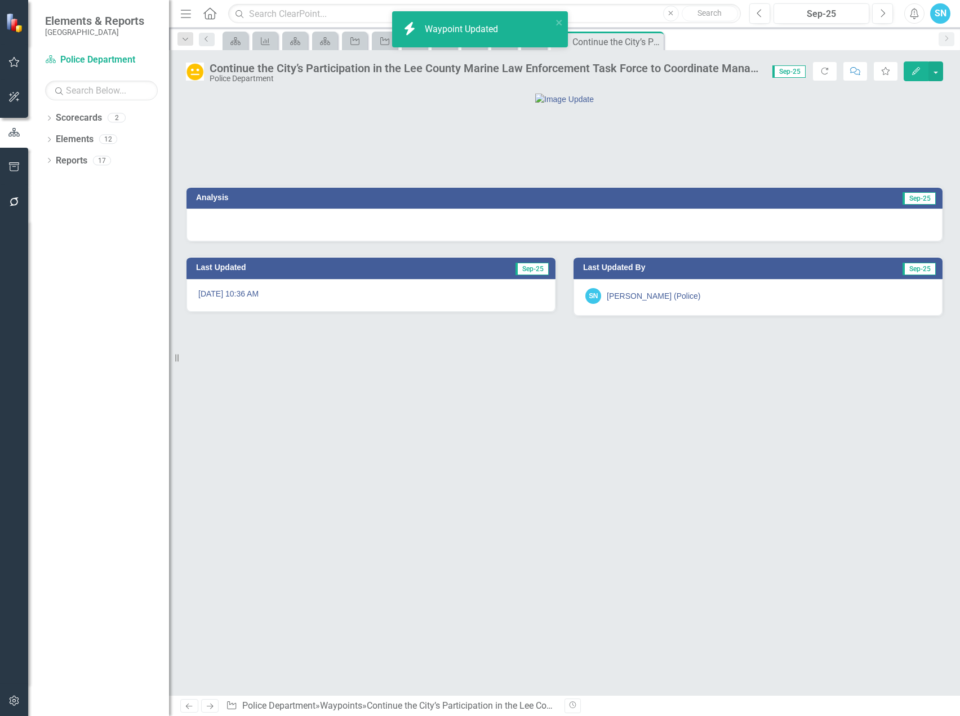
click at [212, 704] on icon "Next" at bounding box center [210, 705] width 10 height 7
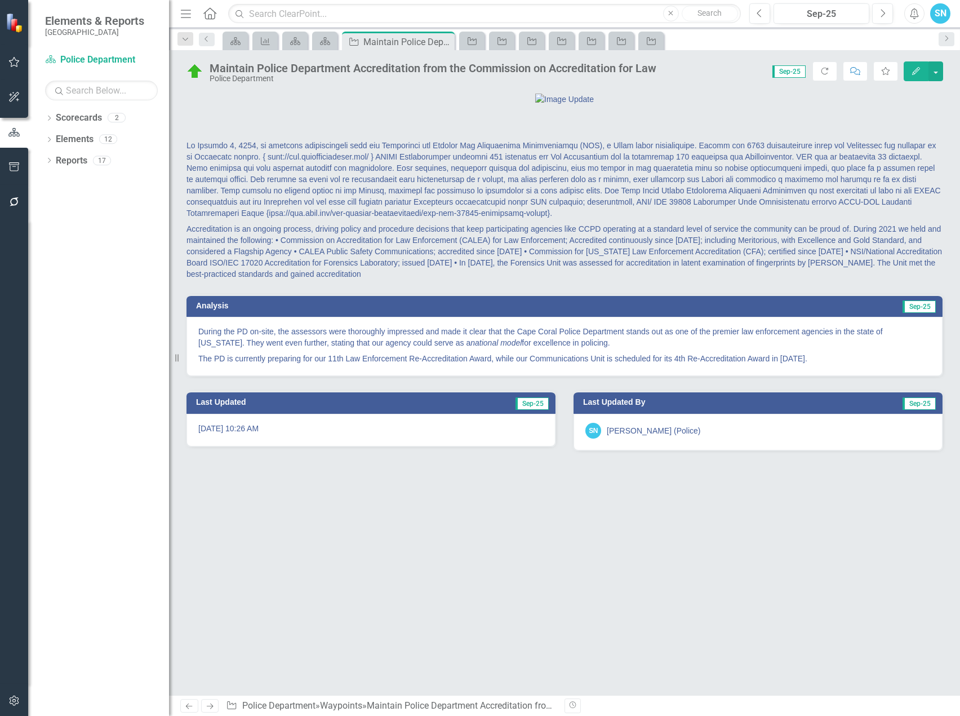
click at [918, 72] on icon "Edit" at bounding box center [916, 71] width 10 height 8
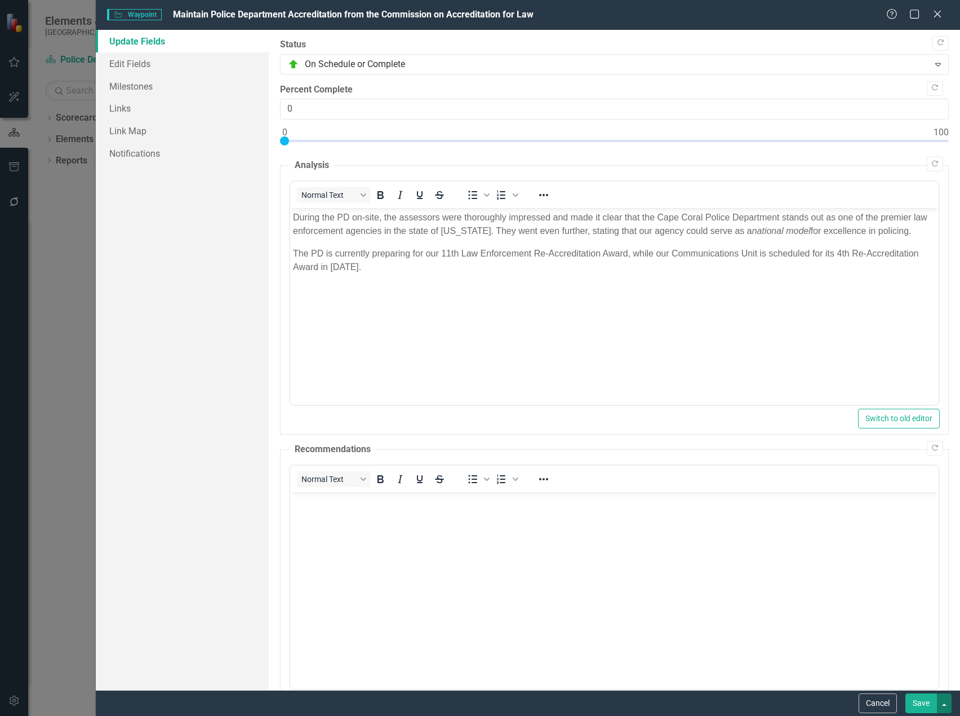
click at [948, 701] on button "button" at bounding box center [944, 703] width 15 height 20
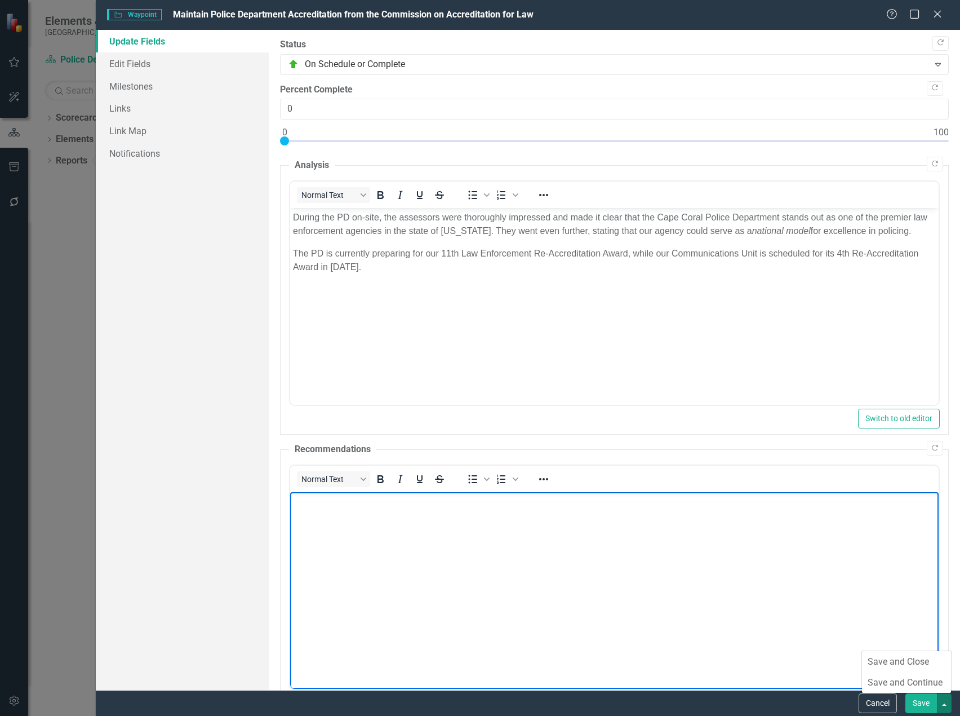
drag, startPoint x: 869, startPoint y: 572, endPoint x: 1165, endPoint y: 968, distance: 494.4
click at [869, 572] on body "Rich Text Area. Press ALT-0 for help." at bounding box center [614, 575] width 649 height 169
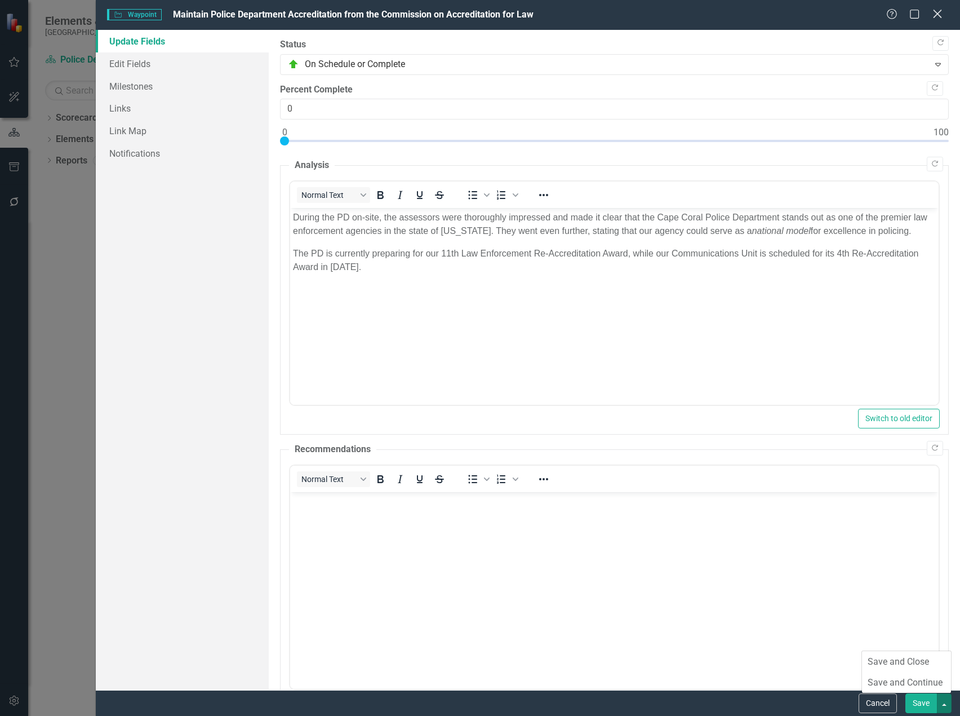
click at [935, 9] on icon "Close" at bounding box center [937, 13] width 14 height 11
